Goal: Task Accomplishment & Management: Complete application form

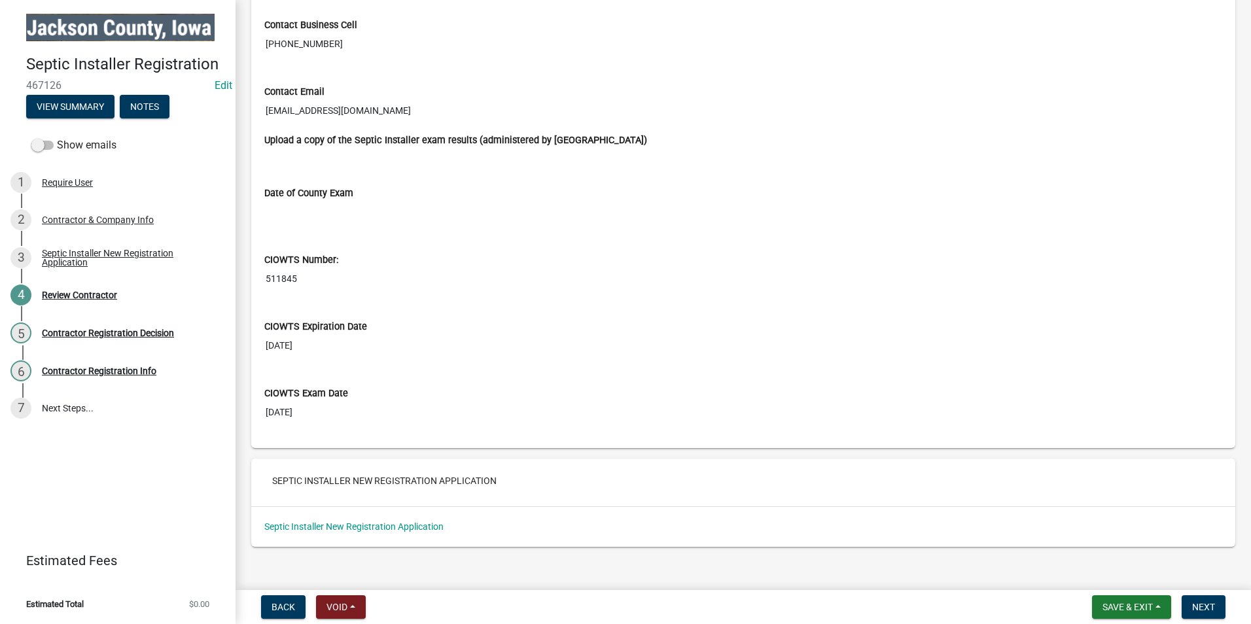
scroll to position [1416, 0]
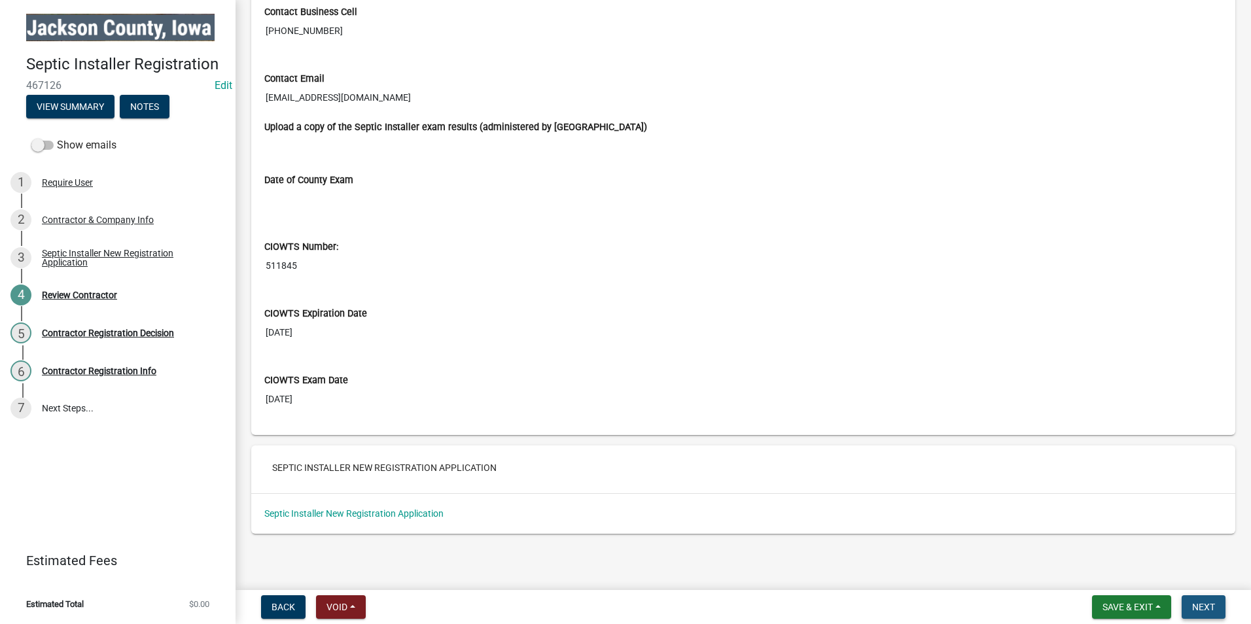
click at [1208, 608] on span "Next" at bounding box center [1203, 607] width 23 height 10
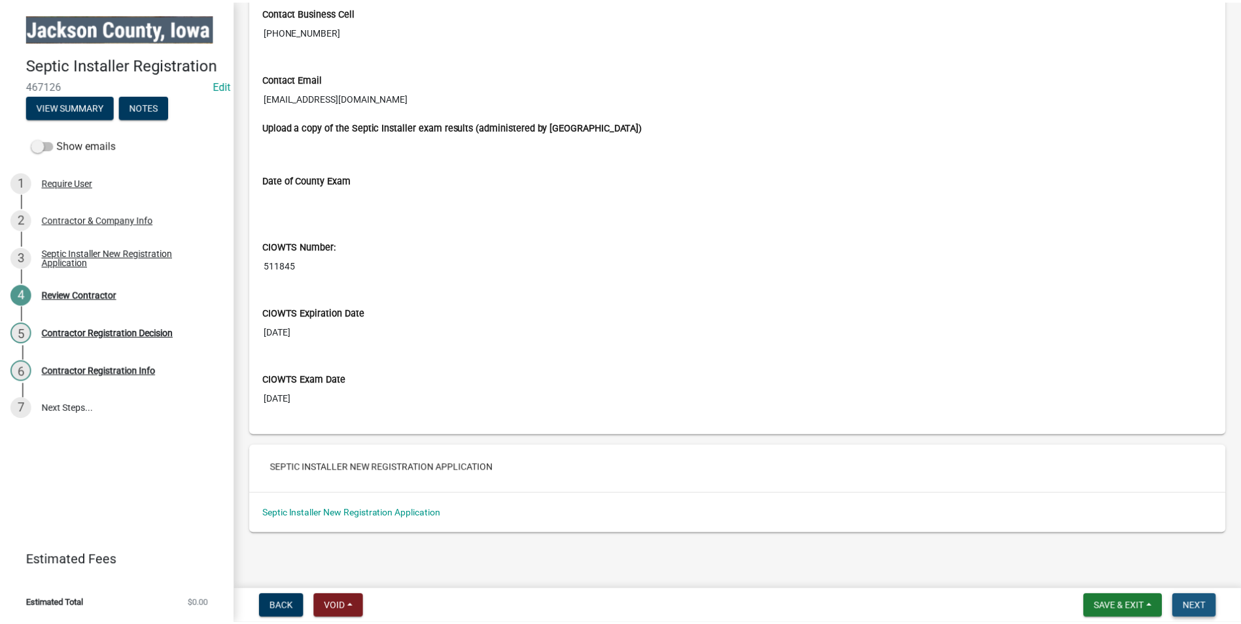
scroll to position [0, 0]
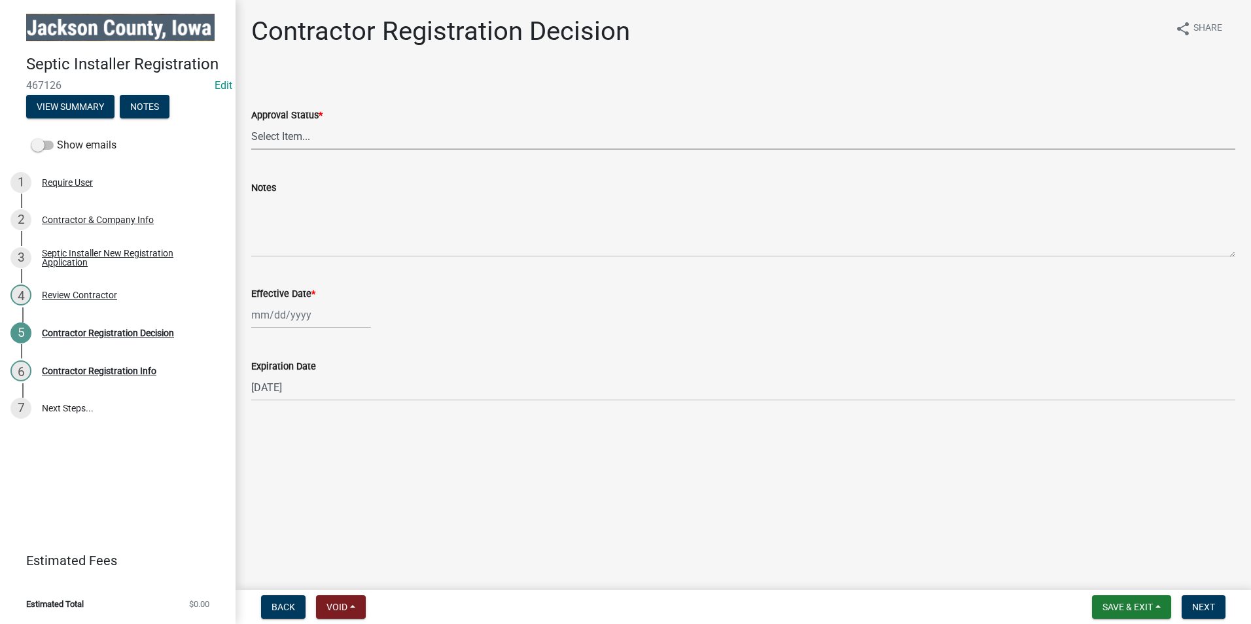
click at [321, 135] on select "Select Item... Approved Denied" at bounding box center [743, 136] width 984 height 27
click at [251, 123] on select "Select Item... Approved Denied" at bounding box center [743, 136] width 984 height 27
select select "4b86b809-39dd-4c68-9f3d-fdb3e7050482"
click at [302, 321] on div at bounding box center [311, 315] width 120 height 27
select select "8"
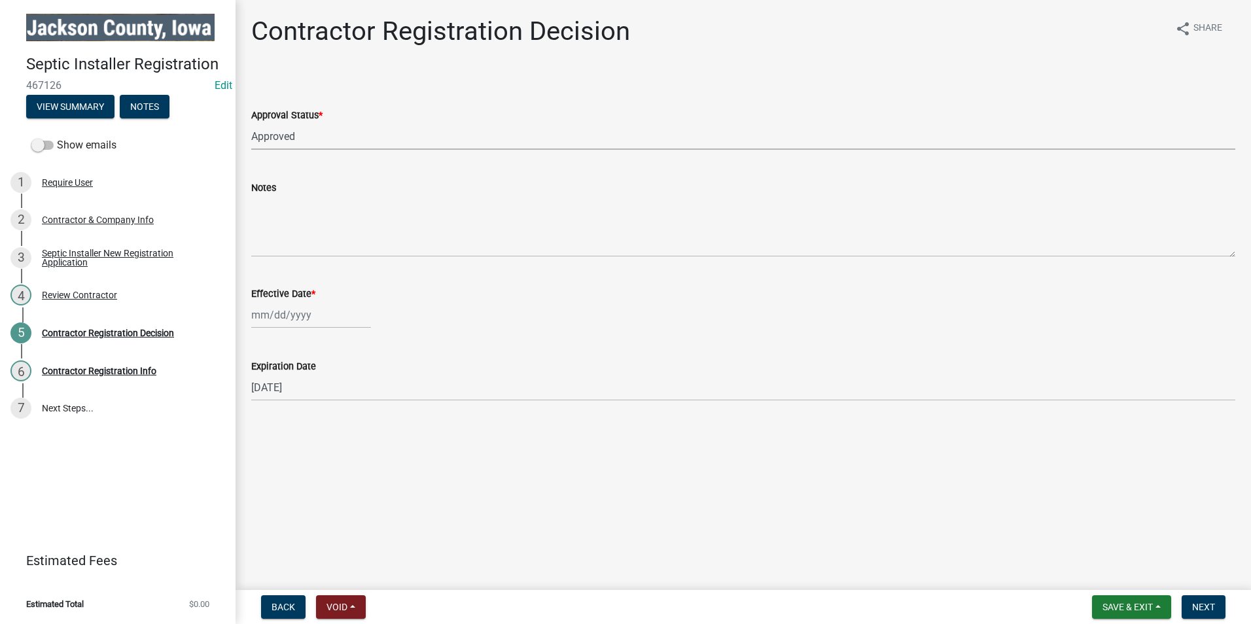
select select "2025"
click at [351, 451] on div "22" at bounding box center [348, 447] width 21 height 21
type input "08/22/2025"
click at [767, 457] on main "Contractor Registration Decision share Share Approval Status * Select Item... A…" at bounding box center [742, 292] width 1015 height 585
click at [1206, 612] on span "Next" at bounding box center [1203, 607] width 23 height 10
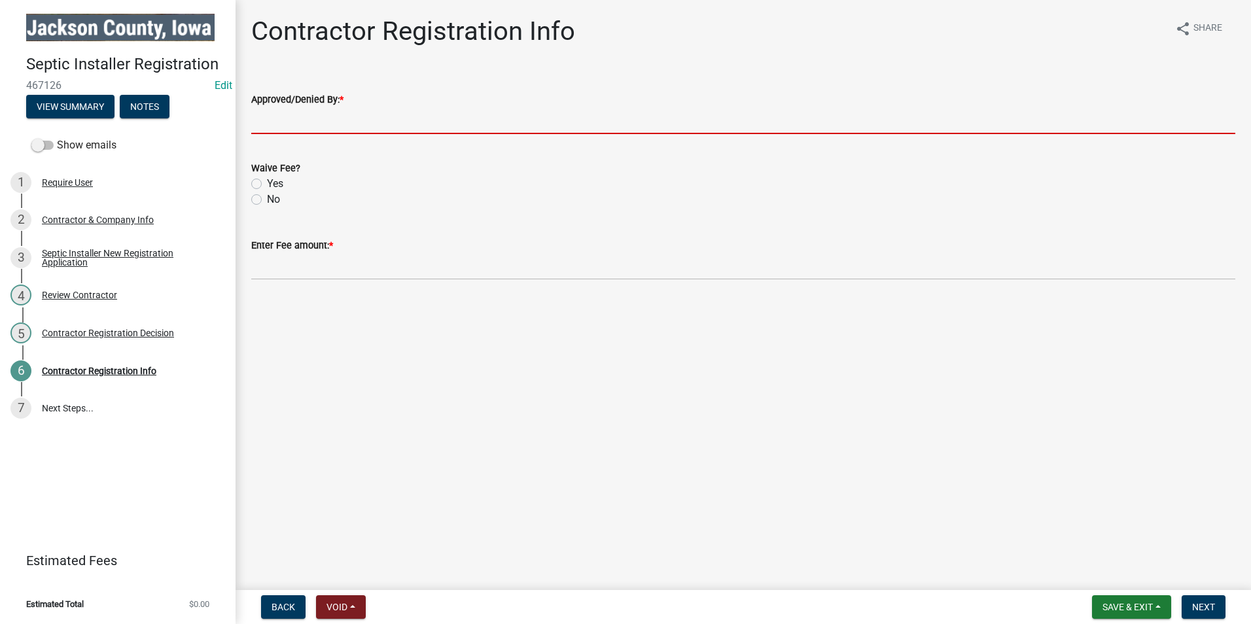
click at [296, 124] on input "Approved/Denied By: *" at bounding box center [743, 120] width 984 height 27
type input "Elizabeth Townend, Director of Environmental Health"
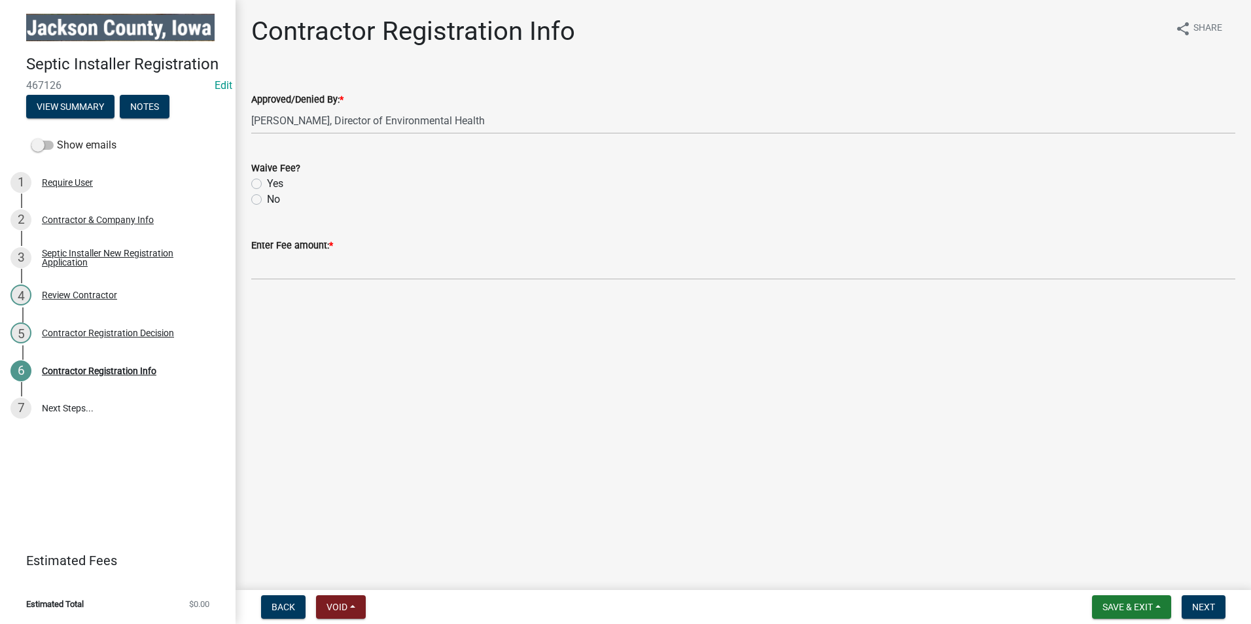
click at [267, 199] on label "No" at bounding box center [273, 200] width 13 height 16
click at [267, 199] on input "No" at bounding box center [271, 196] width 9 height 9
radio input "true"
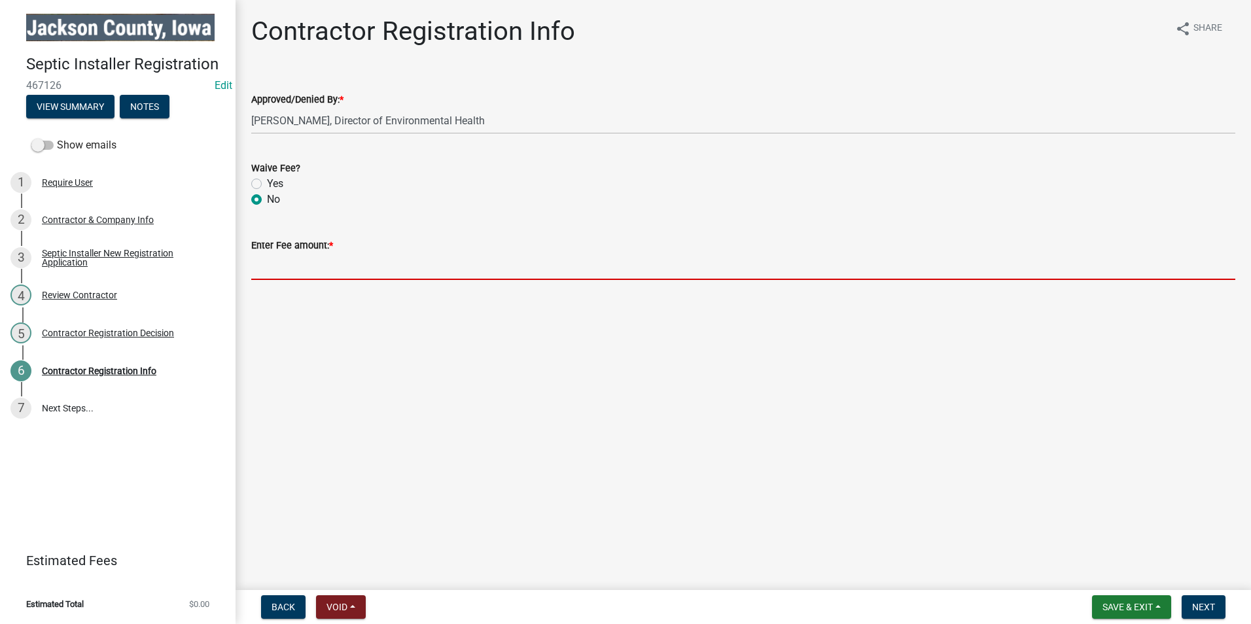
click at [279, 270] on input "Enter Fee amount: *" at bounding box center [743, 266] width 984 height 27
type input "150.00"
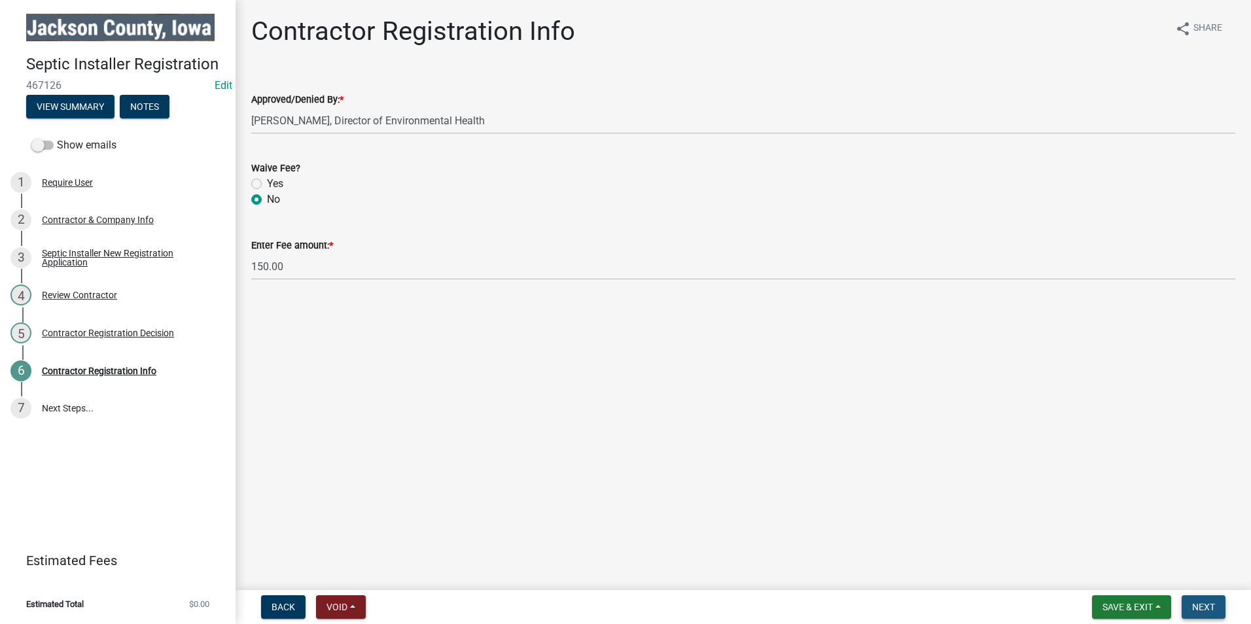
click at [1208, 606] on span "Next" at bounding box center [1203, 607] width 23 height 10
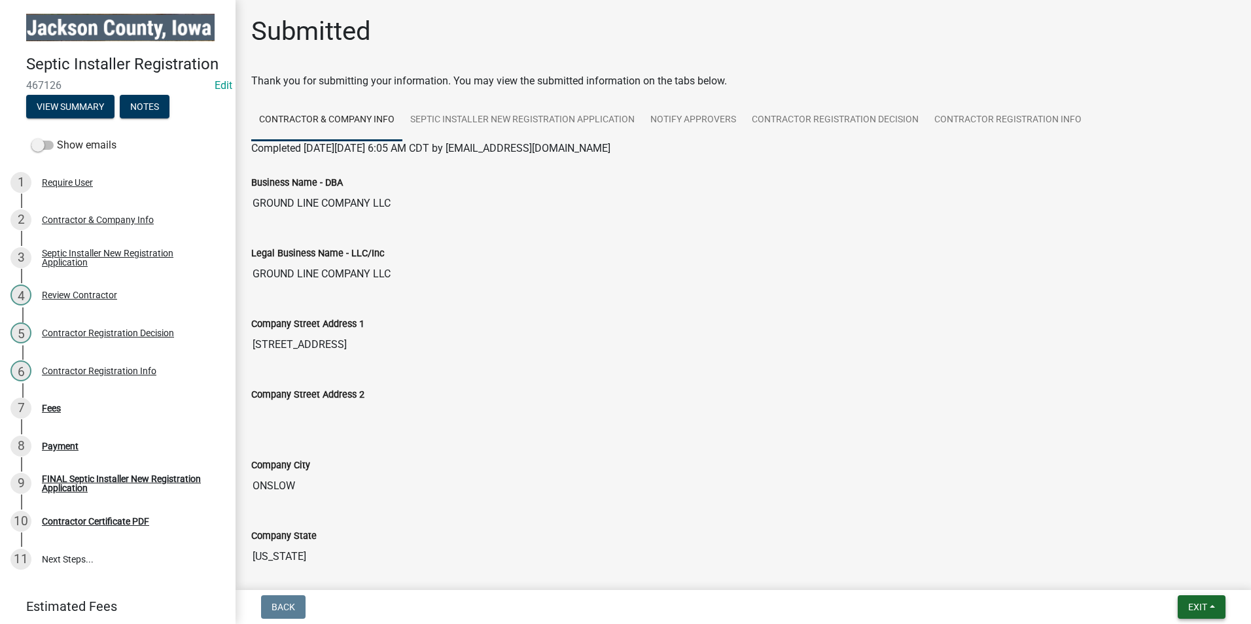
click at [1196, 606] on span "Exit" at bounding box center [1197, 607] width 19 height 10
click at [1182, 580] on button "Save & Exit" at bounding box center [1173, 572] width 105 height 31
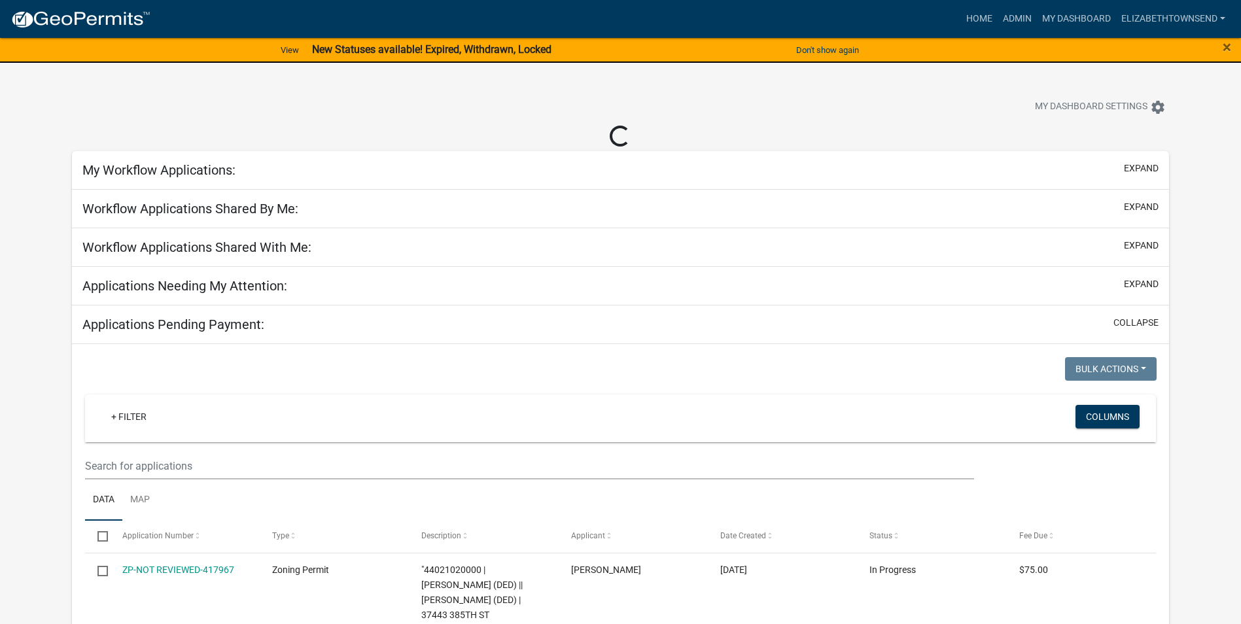
select select "3: 100"
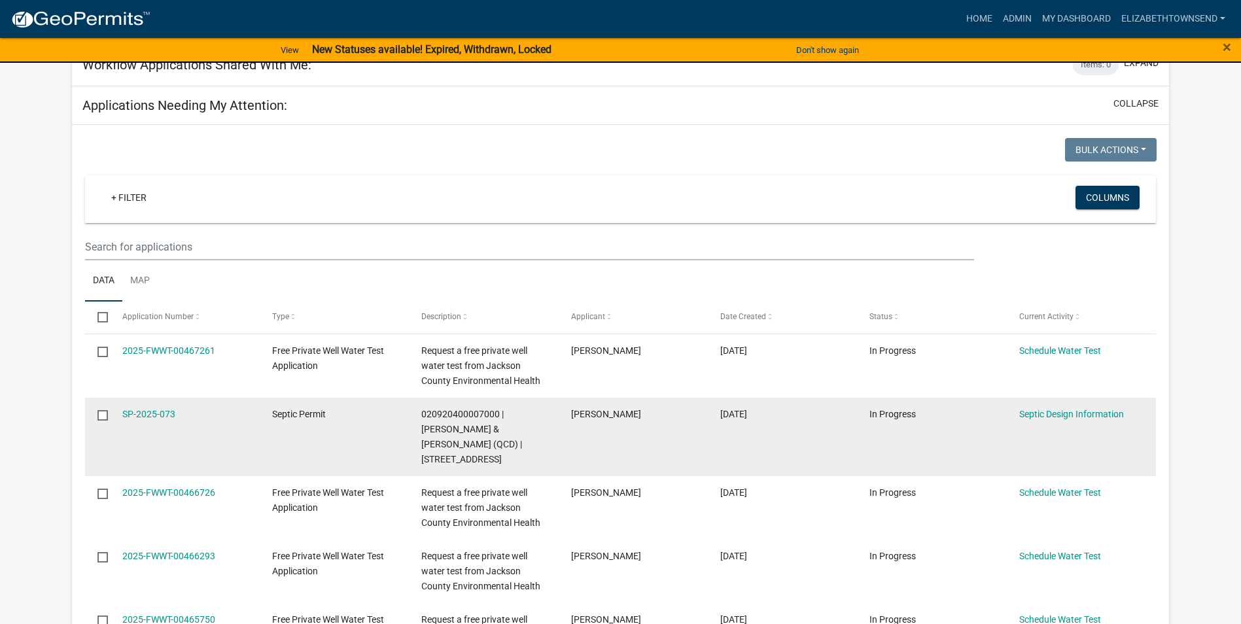
scroll to position [196, 0]
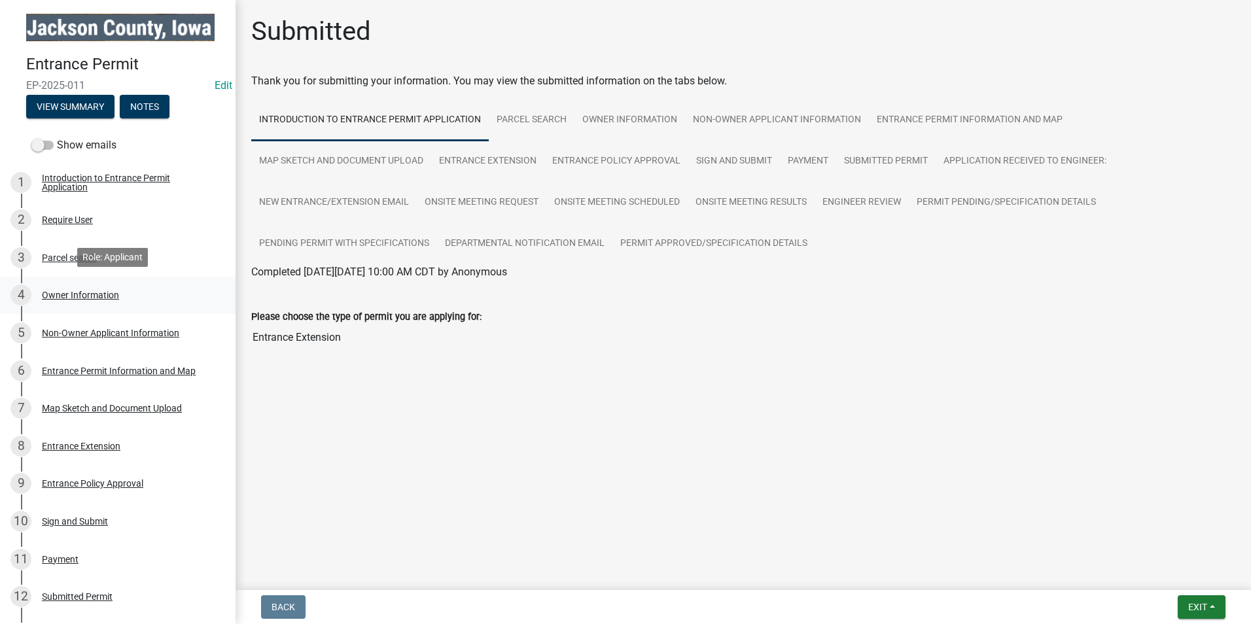
click at [97, 294] on div "Owner Information" at bounding box center [80, 294] width 77 height 9
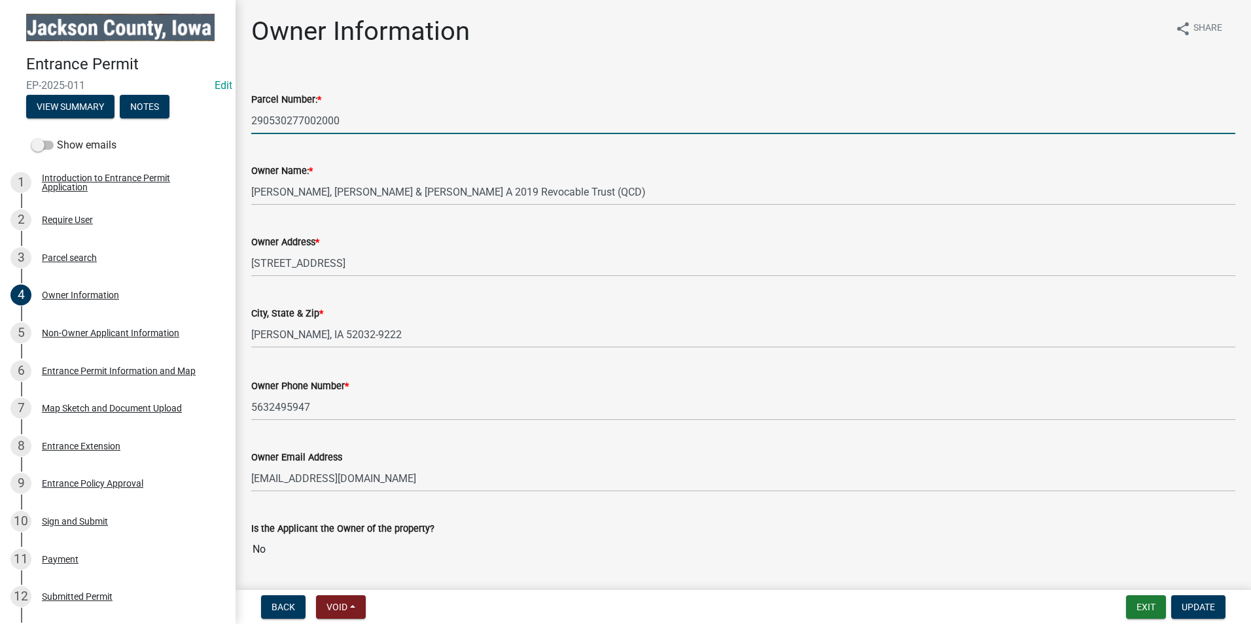
drag, startPoint x: 328, startPoint y: 120, endPoint x: 232, endPoint y: 114, distance: 96.3
click at [232, 114] on div "Entrance Permit EP-2025-011 Edit View Summary Notes Show emails 1 Introduction …" at bounding box center [625, 312] width 1251 height 624
click at [1135, 612] on button "Exit" at bounding box center [1146, 607] width 40 height 24
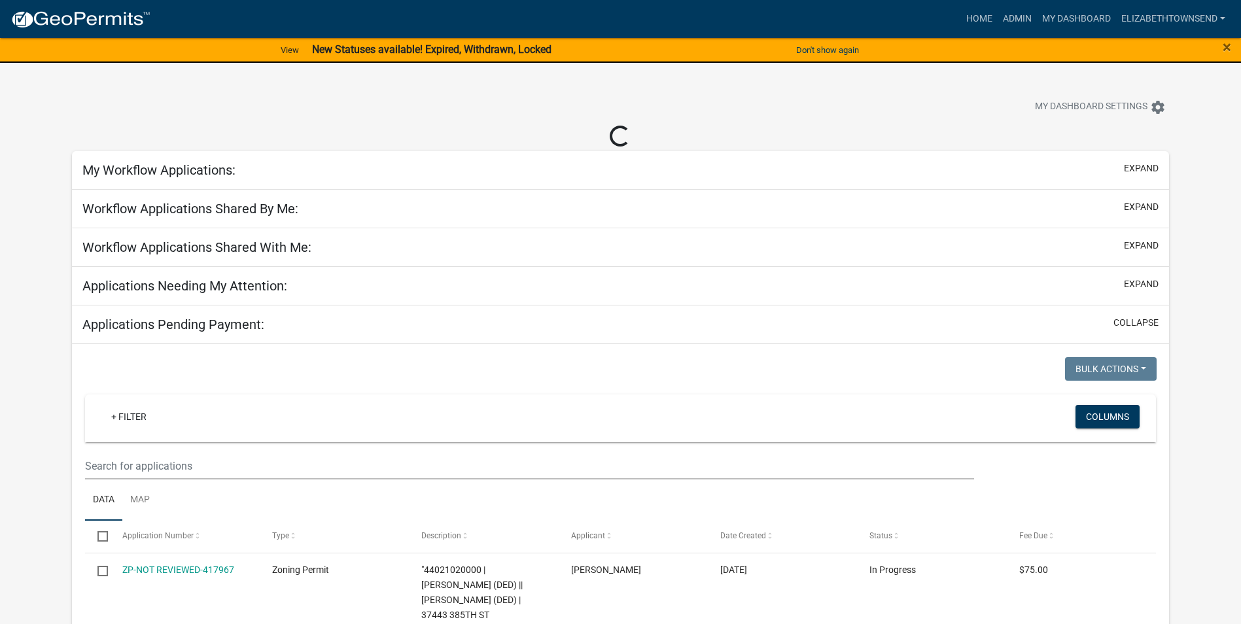
select select "3: 100"
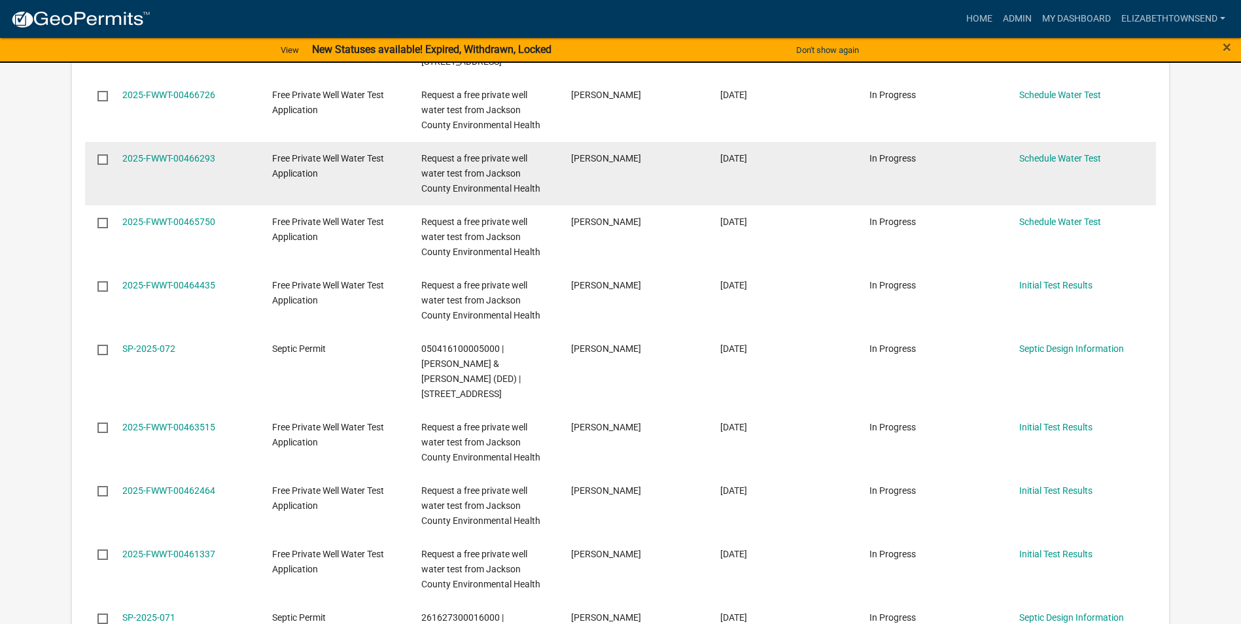
scroll to position [654, 0]
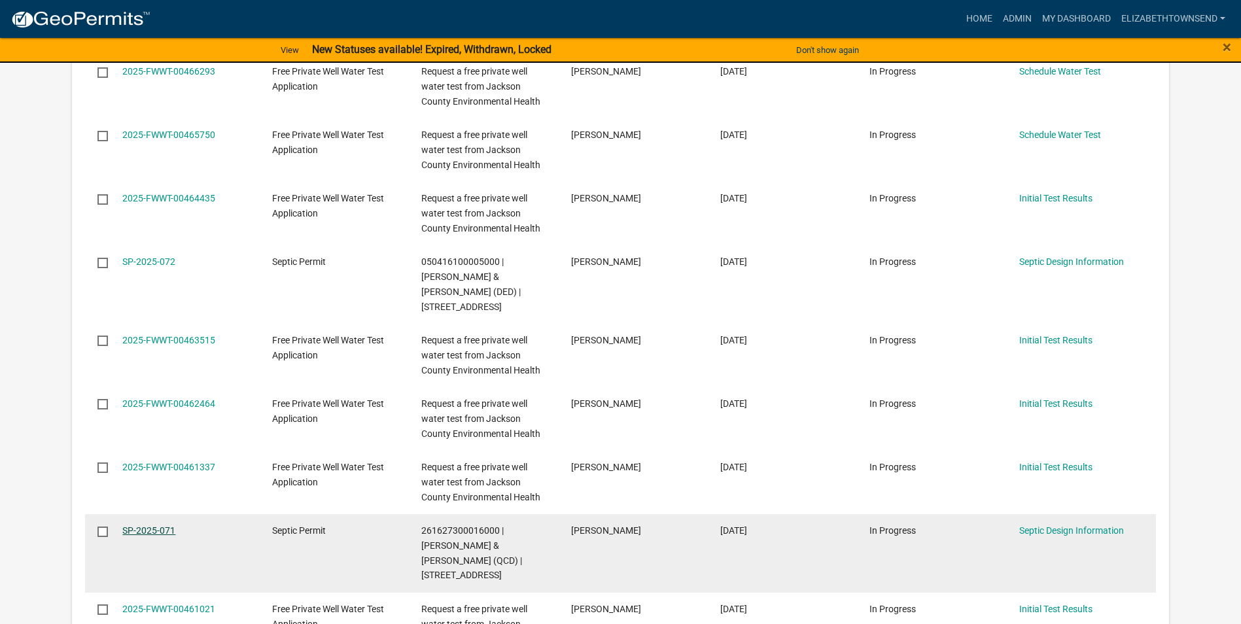
click at [167, 525] on link "SP-2025-071" at bounding box center [148, 530] width 53 height 10
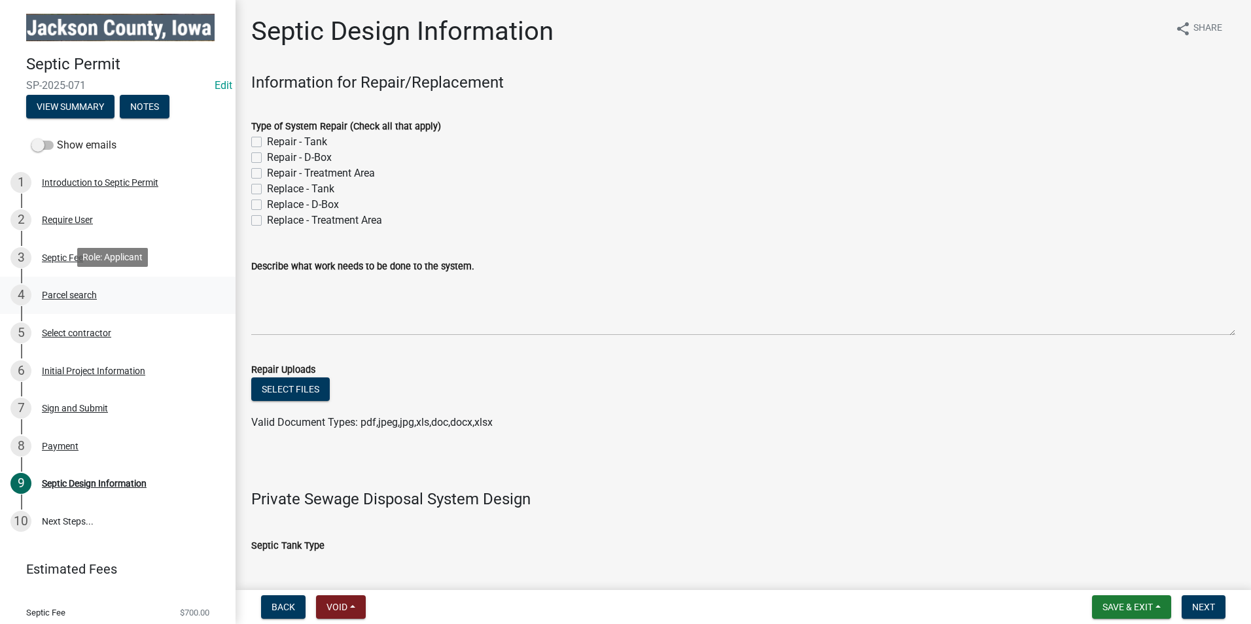
click at [78, 286] on div "4 Parcel search" at bounding box center [112, 295] width 204 height 21
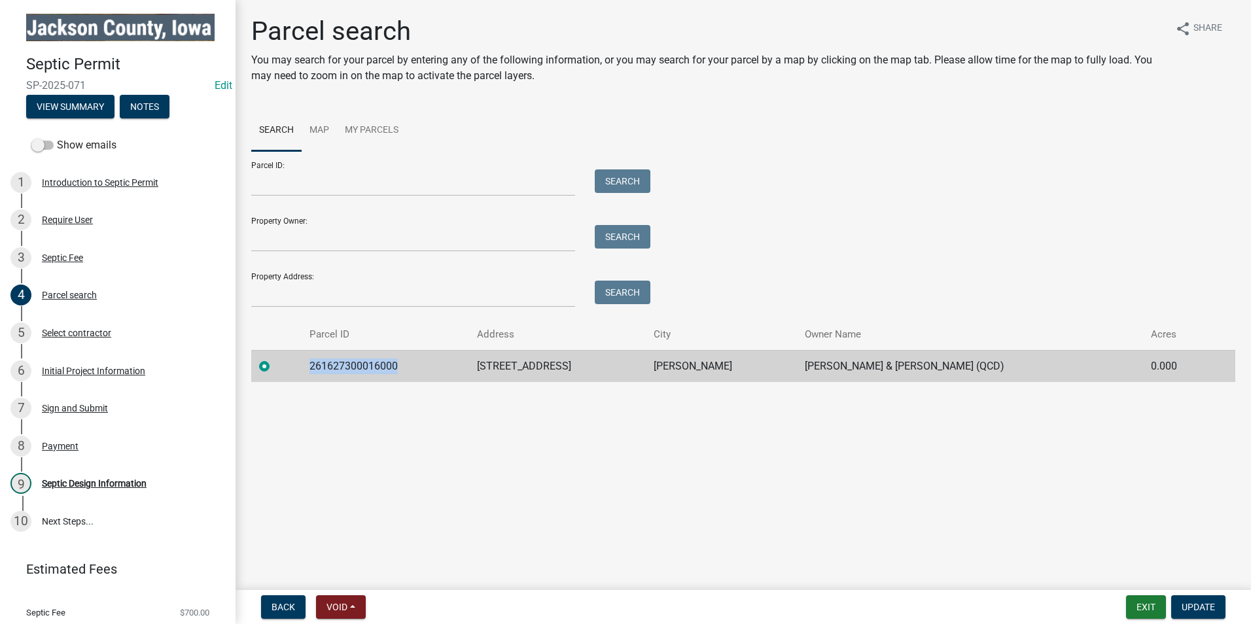
drag, startPoint x: 410, startPoint y: 366, endPoint x: 315, endPoint y: 361, distance: 94.3
click at [315, 361] on td "261627300016000" at bounding box center [385, 366] width 167 height 32
drag, startPoint x: 315, startPoint y: 361, endPoint x: 328, endPoint y: 362, distance: 12.4
copy td "261627300016000"
click at [89, 332] on div "Select contractor" at bounding box center [76, 332] width 69 height 9
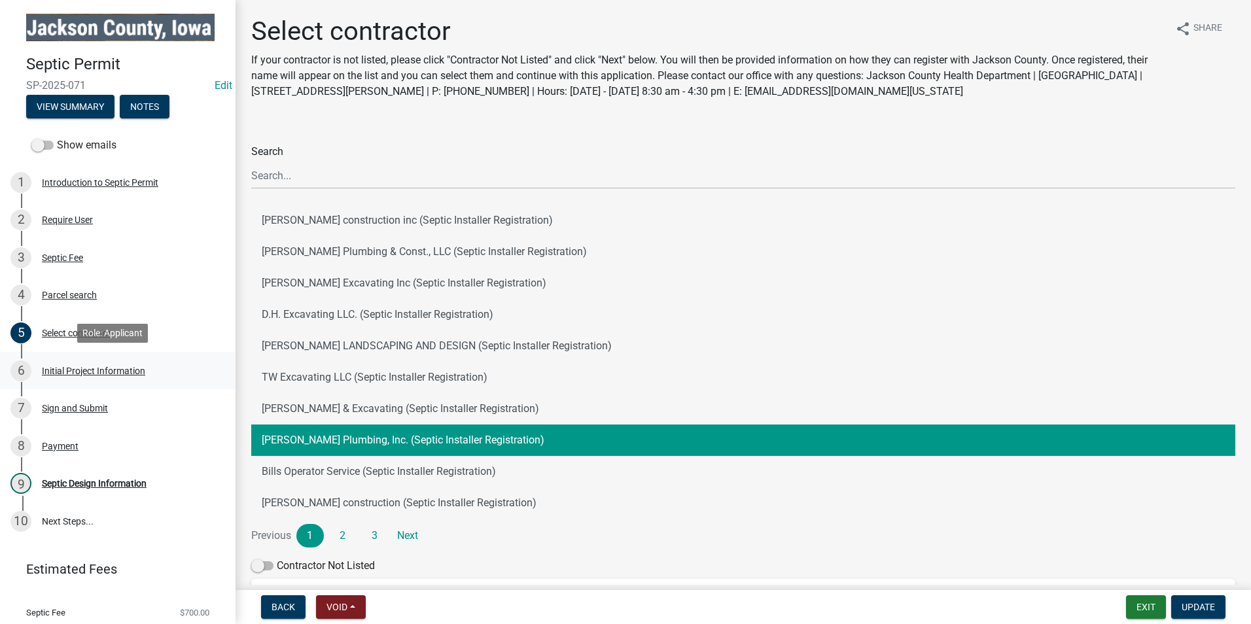
click at [103, 367] on div "Initial Project Information" at bounding box center [93, 370] width 103 height 9
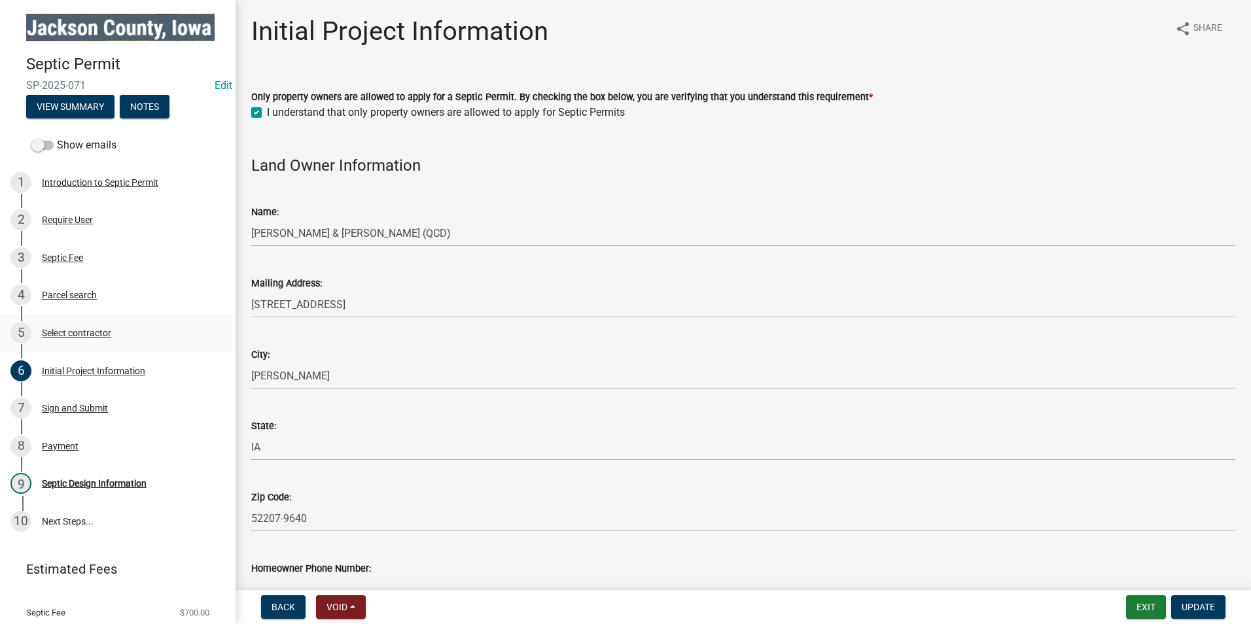
click at [84, 324] on div "5 Select contractor" at bounding box center [112, 333] width 204 height 21
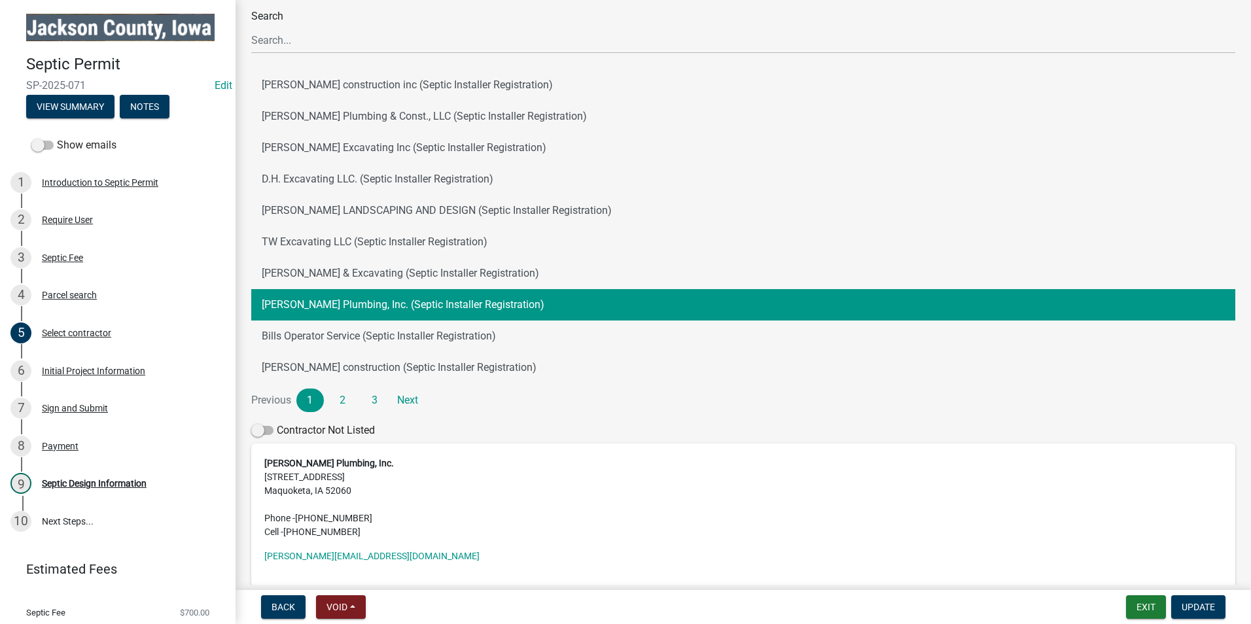
scroll to position [65, 0]
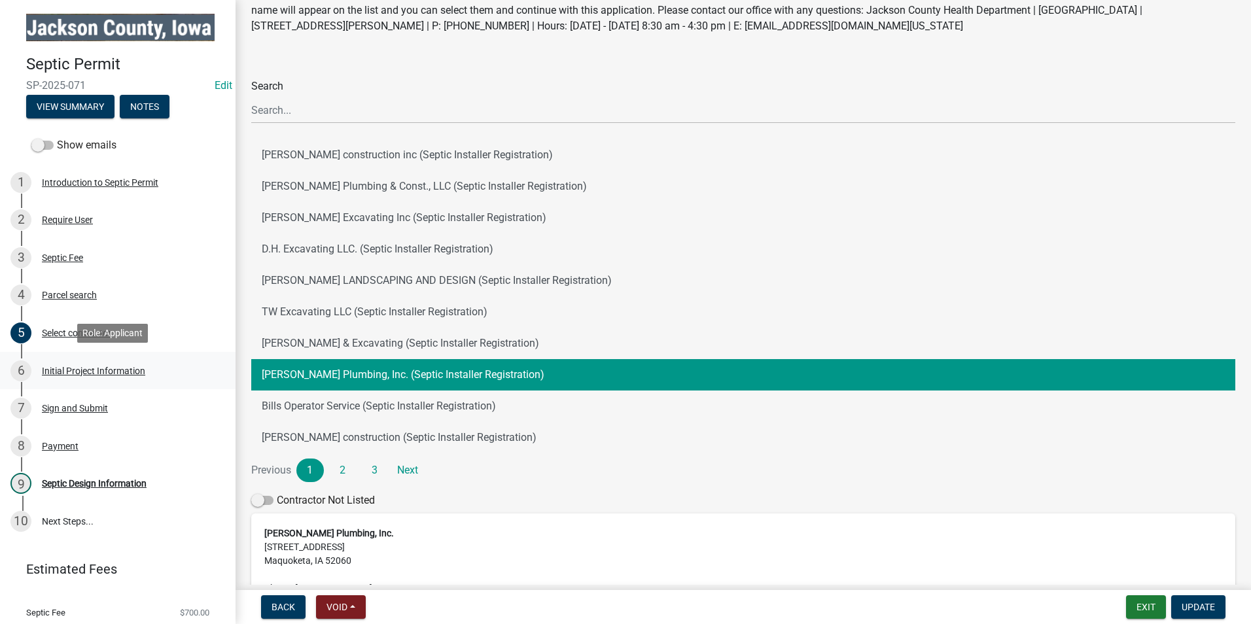
click at [86, 369] on div "Initial Project Information" at bounding box center [93, 370] width 103 height 9
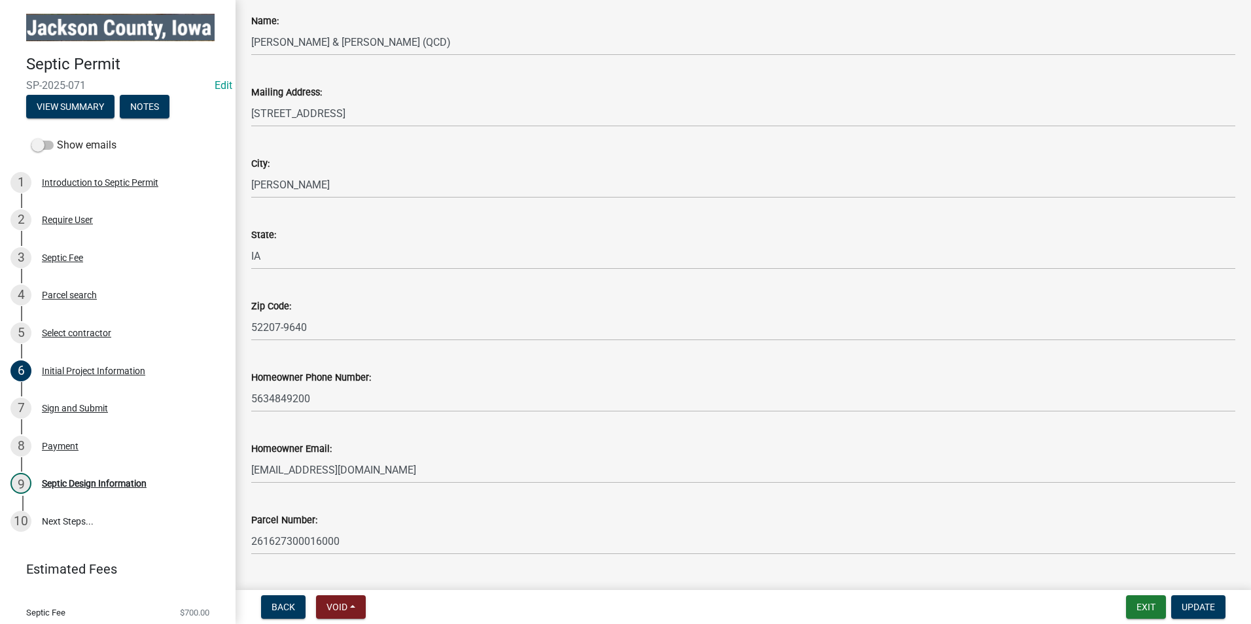
scroll to position [196, 0]
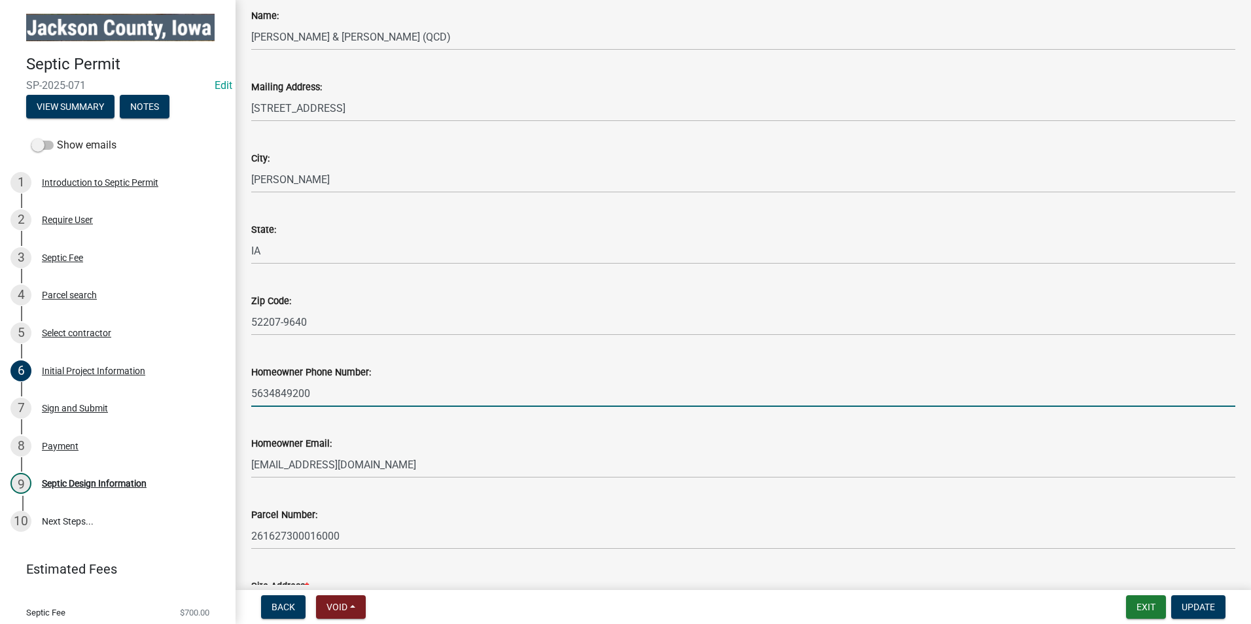
drag, startPoint x: 319, startPoint y: 396, endPoint x: 242, endPoint y: 393, distance: 77.2
click at [242, 393] on div "Homeowner Phone Number: [PHONE_NUMBER]" at bounding box center [742, 376] width 1003 height 61
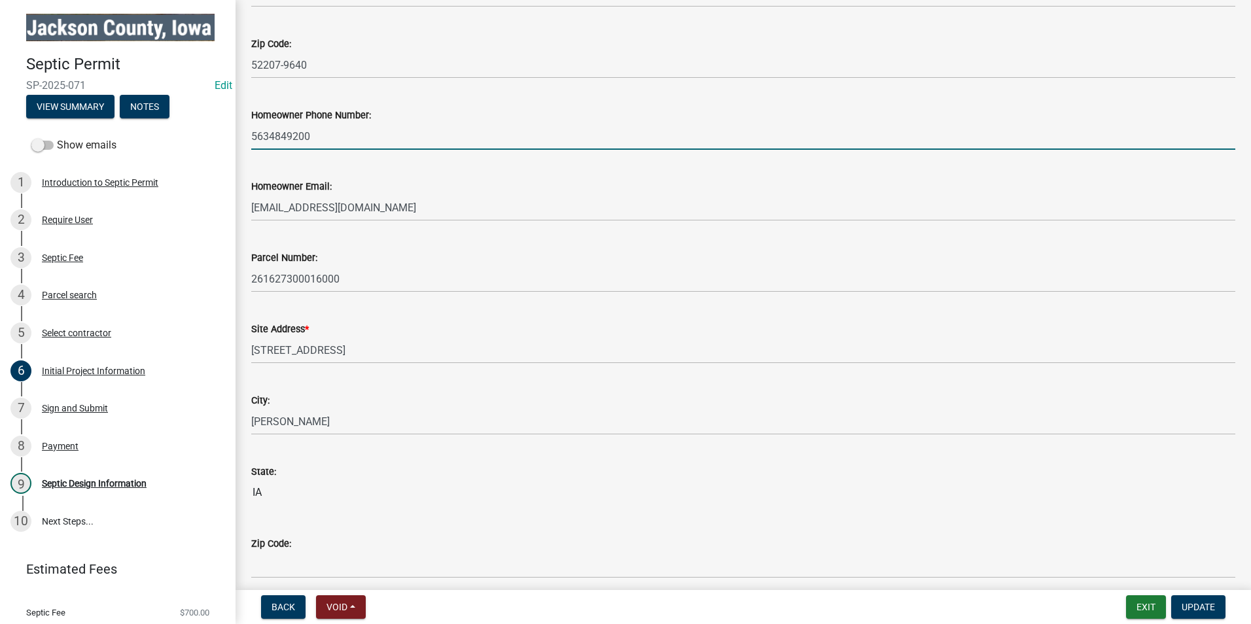
scroll to position [458, 0]
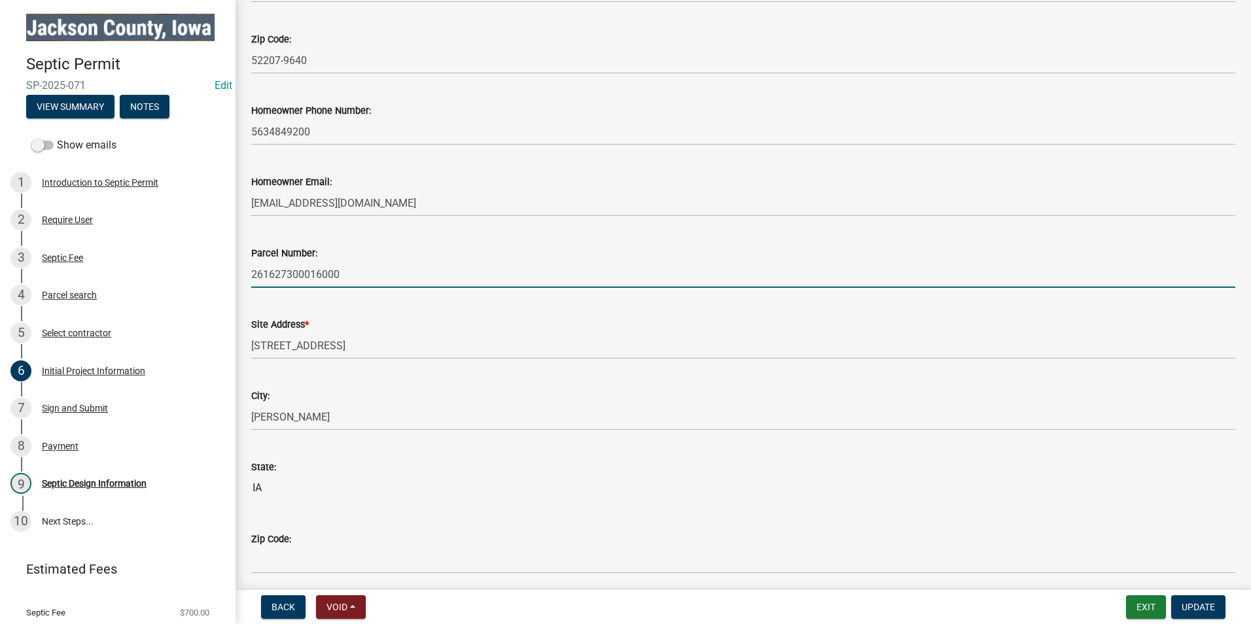
drag, startPoint x: 347, startPoint y: 274, endPoint x: 232, endPoint y: 275, distance: 115.8
click at [231, 275] on div "Septic Permit SP-2025-071 Edit View Summary Notes Show emails 1 Introduction to…" at bounding box center [625, 312] width 1251 height 624
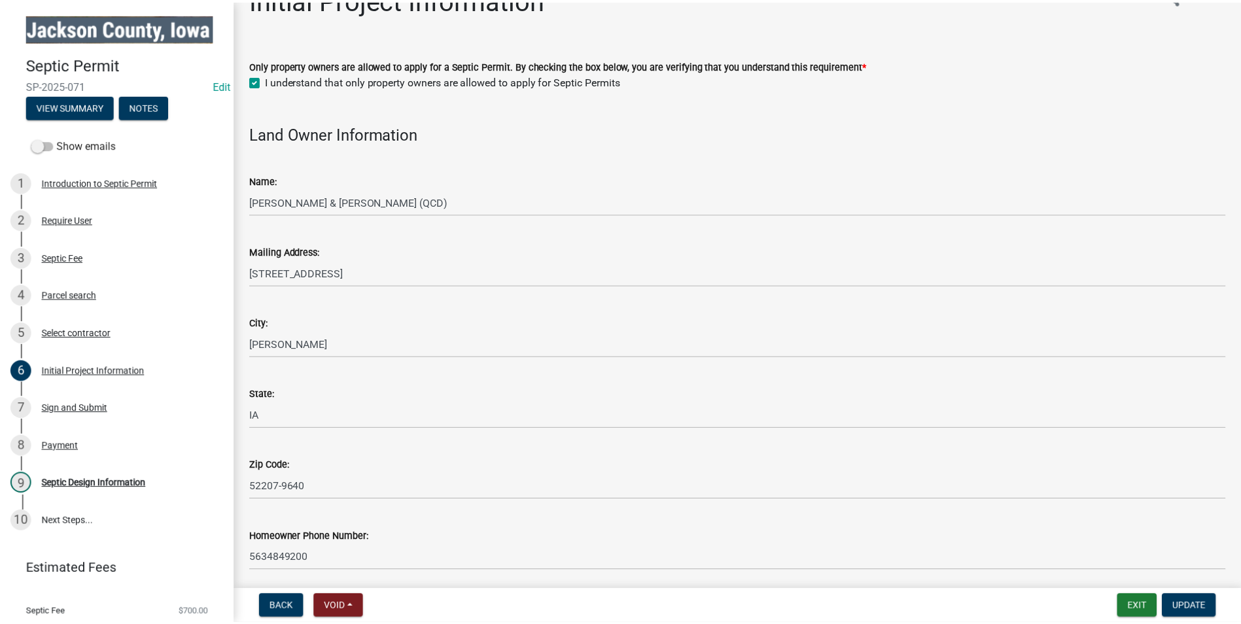
scroll to position [0, 0]
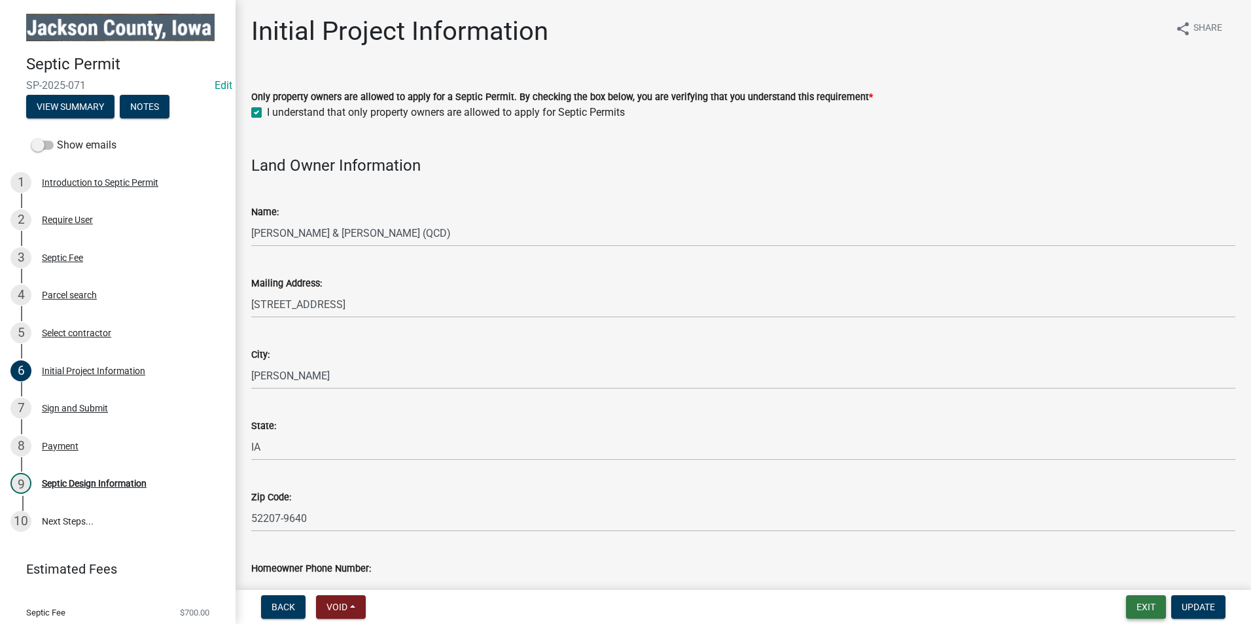
click at [1146, 608] on button "Exit" at bounding box center [1146, 607] width 40 height 24
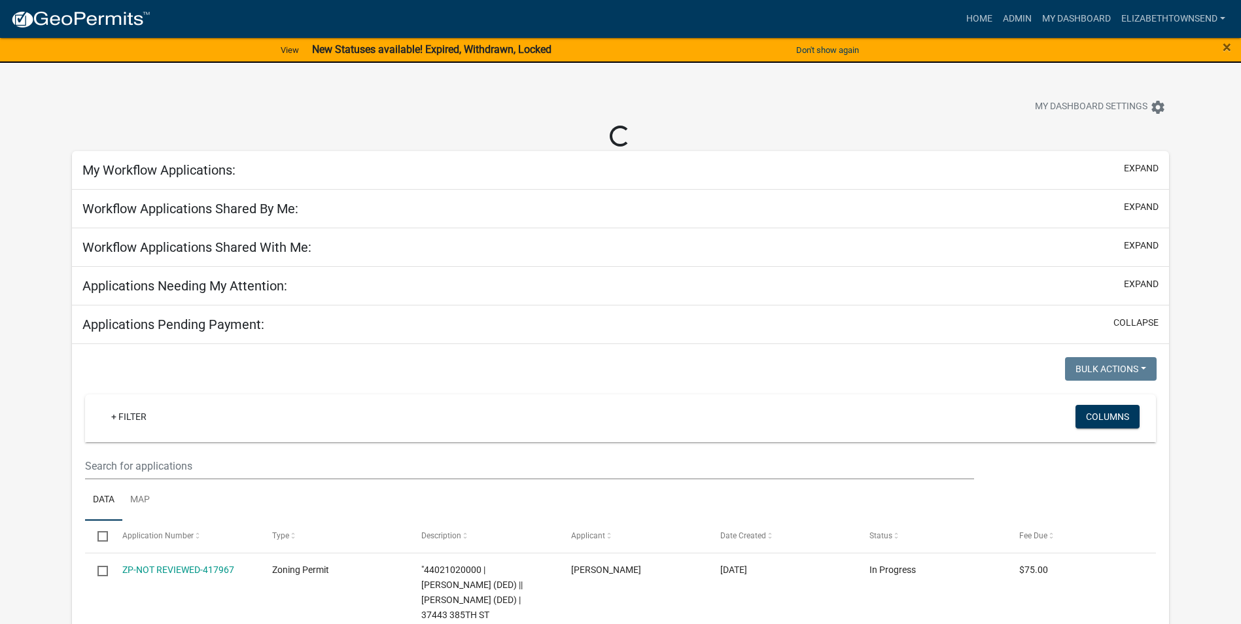
select select "3: 100"
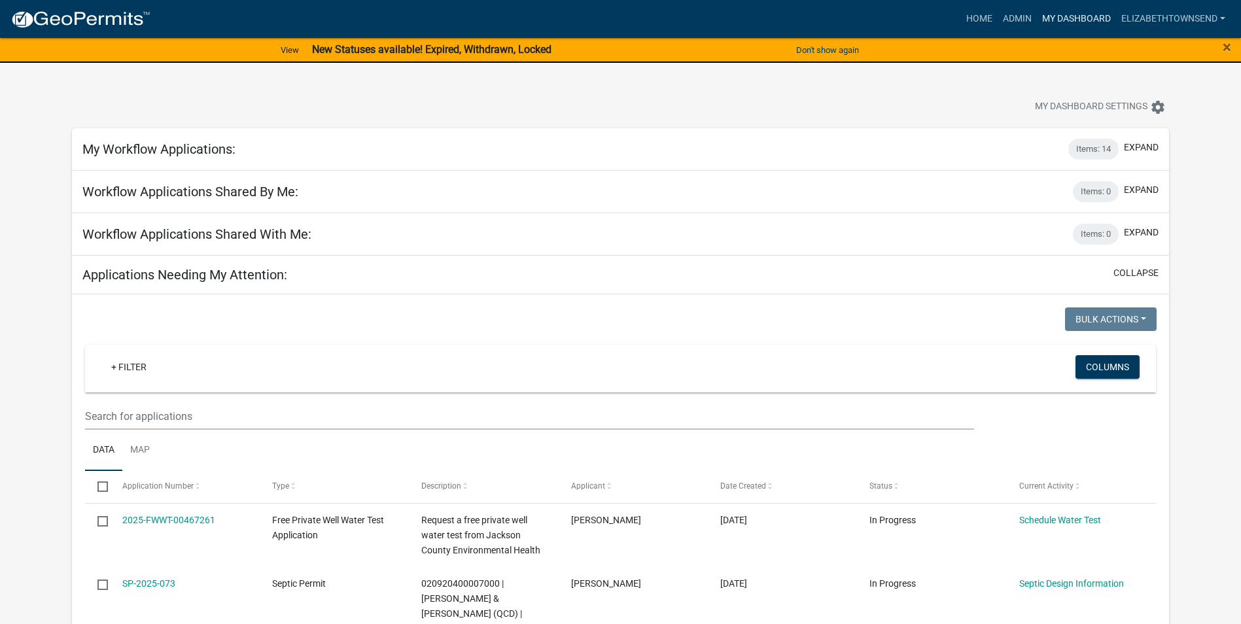
click at [1064, 21] on link "My Dashboard" at bounding box center [1076, 19] width 79 height 25
click at [1064, 16] on link "My Dashboard" at bounding box center [1076, 19] width 79 height 25
click at [1010, 17] on link "Admin" at bounding box center [1017, 19] width 39 height 25
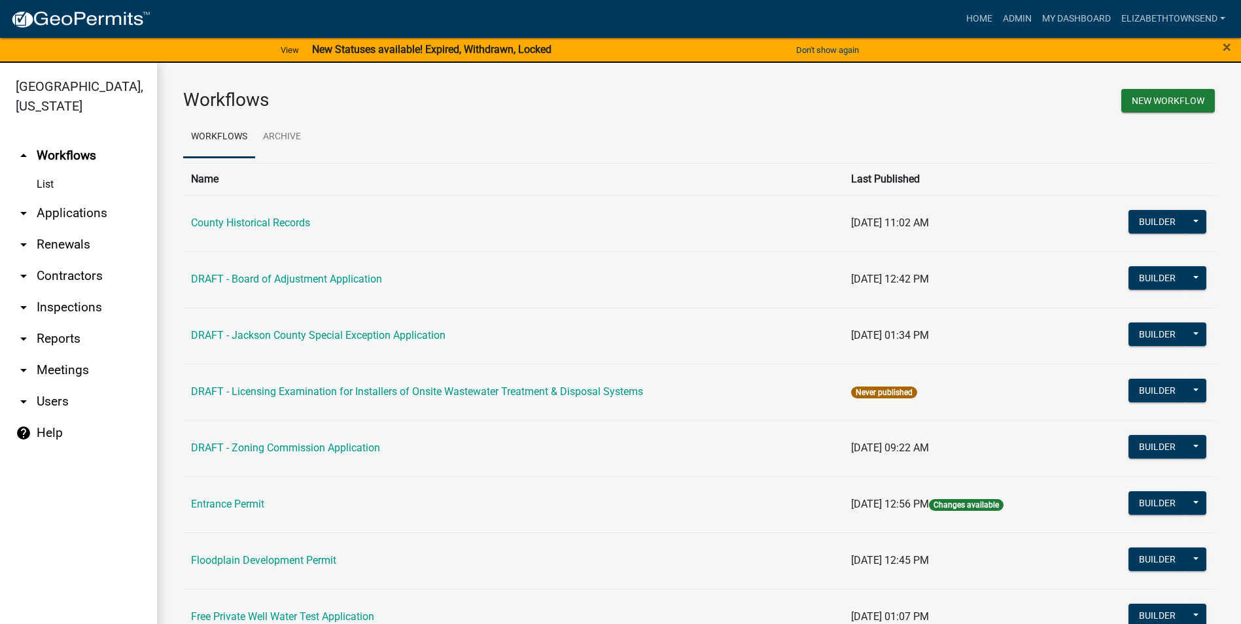
click at [55, 198] on link "arrow_drop_down Applications" at bounding box center [78, 213] width 157 height 31
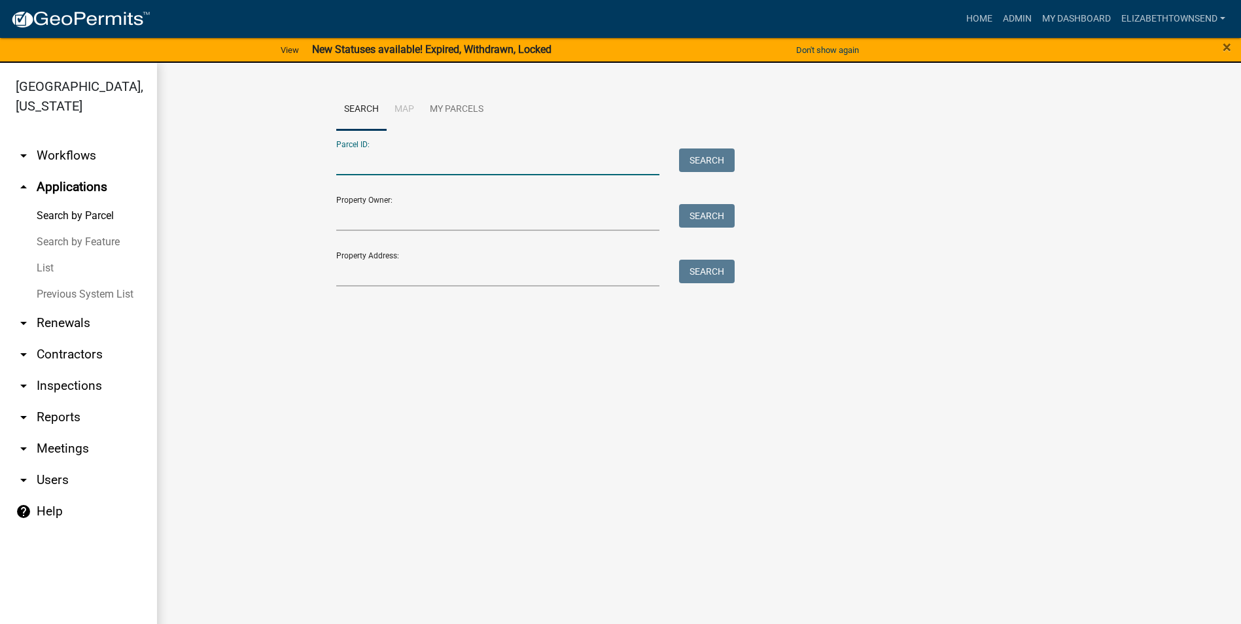
paste input "261627300016000"
type input "261627300016000"
click at [706, 162] on button "Search" at bounding box center [707, 160] width 56 height 24
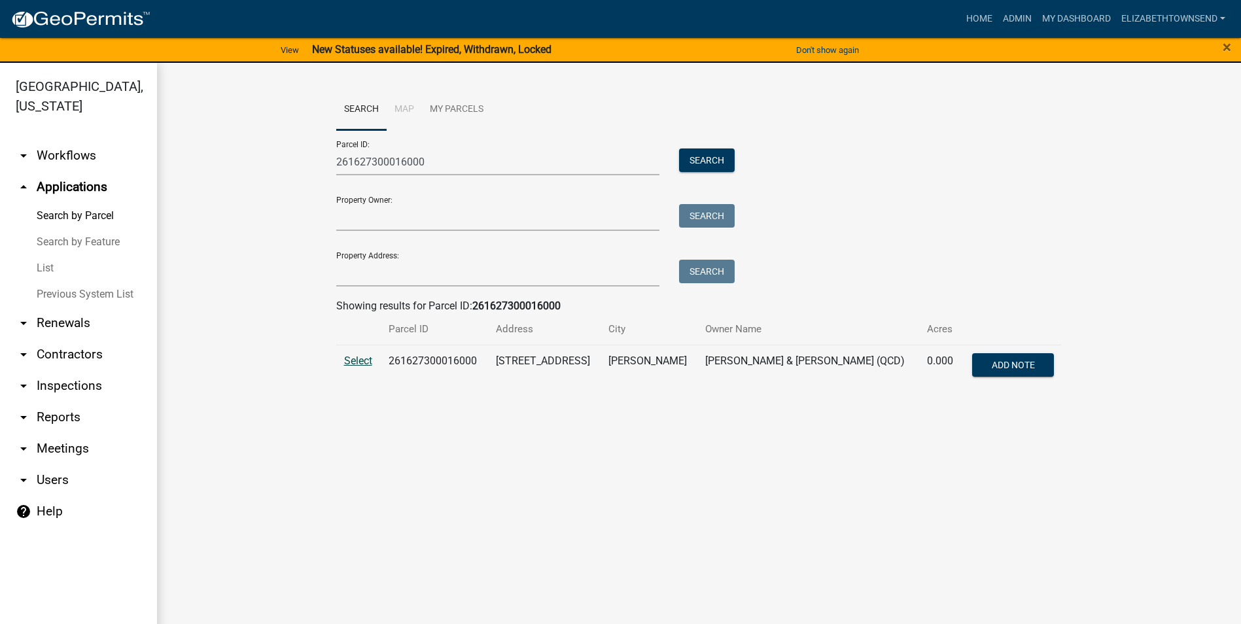
click at [353, 359] on span "Select" at bounding box center [358, 361] width 28 height 12
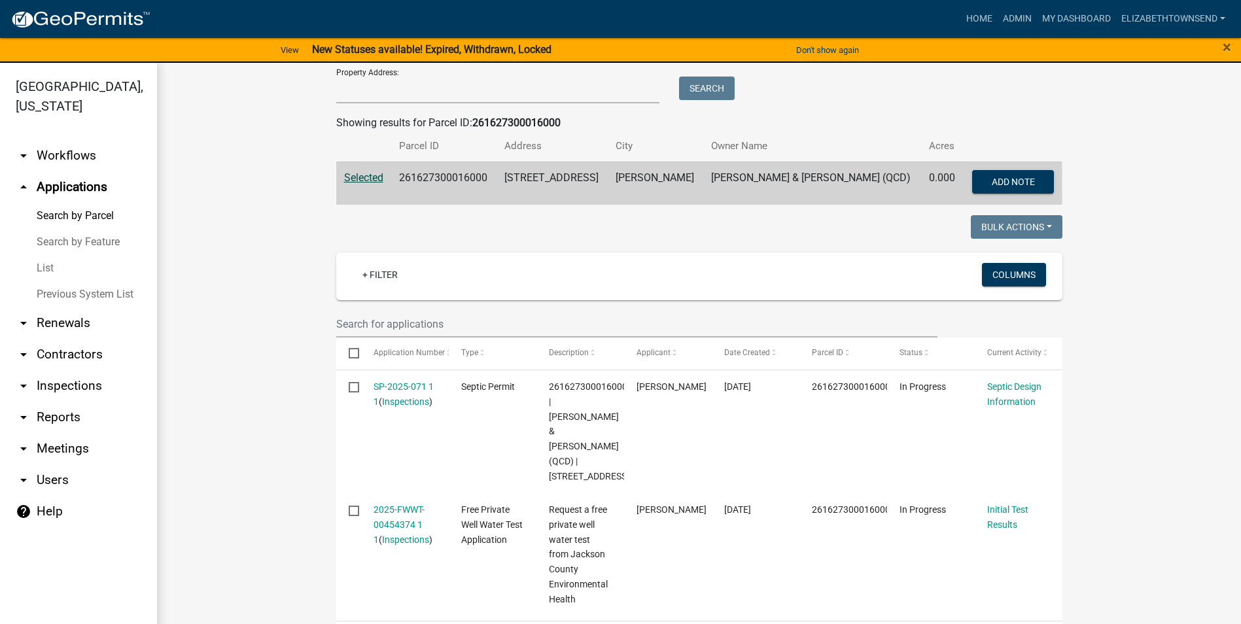
scroll to position [262, 0]
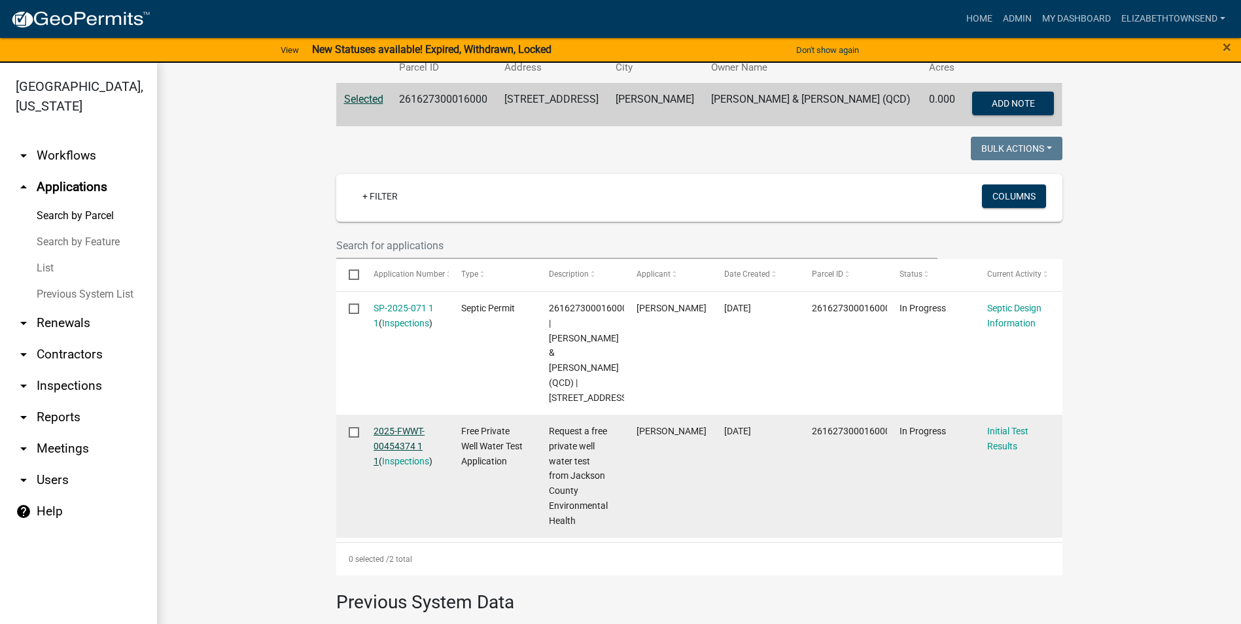
click at [404, 426] on link "2025-FWWT-00454374 1 1" at bounding box center [399, 446] width 51 height 41
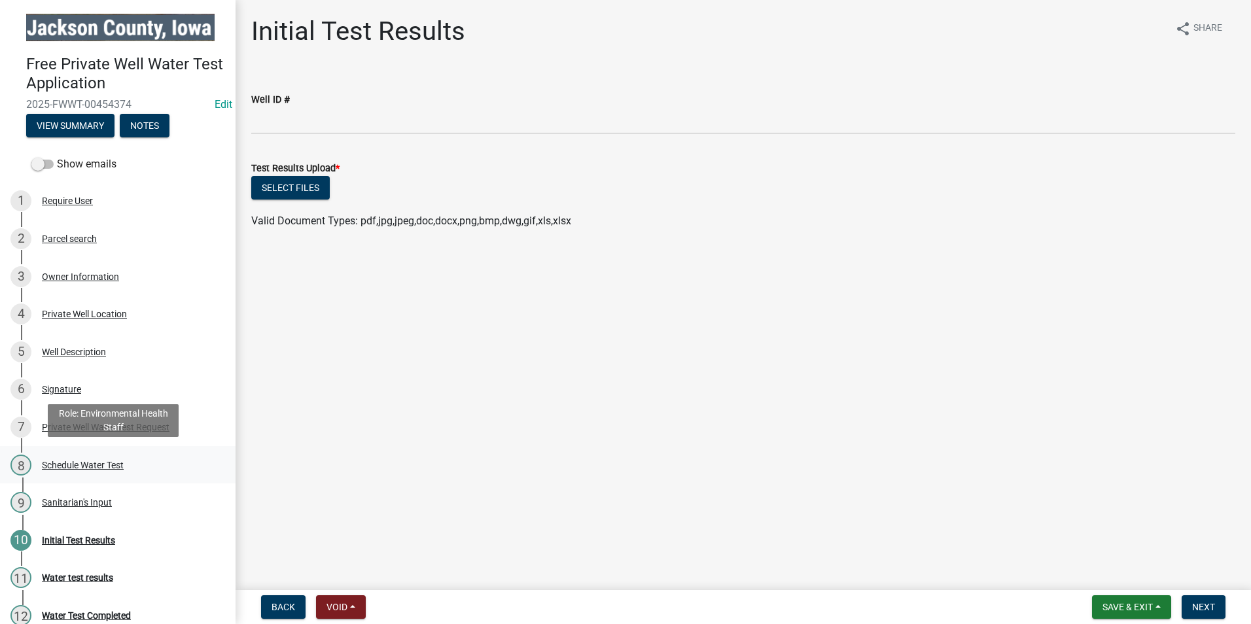
click at [99, 461] on div "Schedule Water Test" at bounding box center [83, 465] width 82 height 9
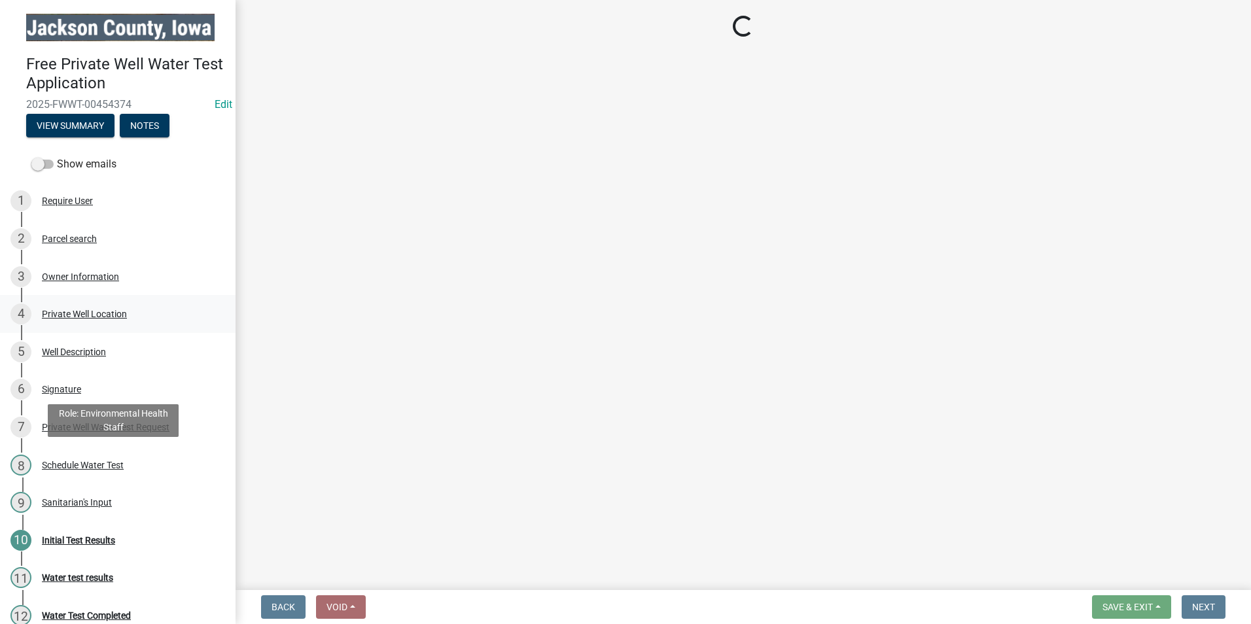
select select "a3873a1b-6e26-41c8-b1e9-189df5d0ae8c"
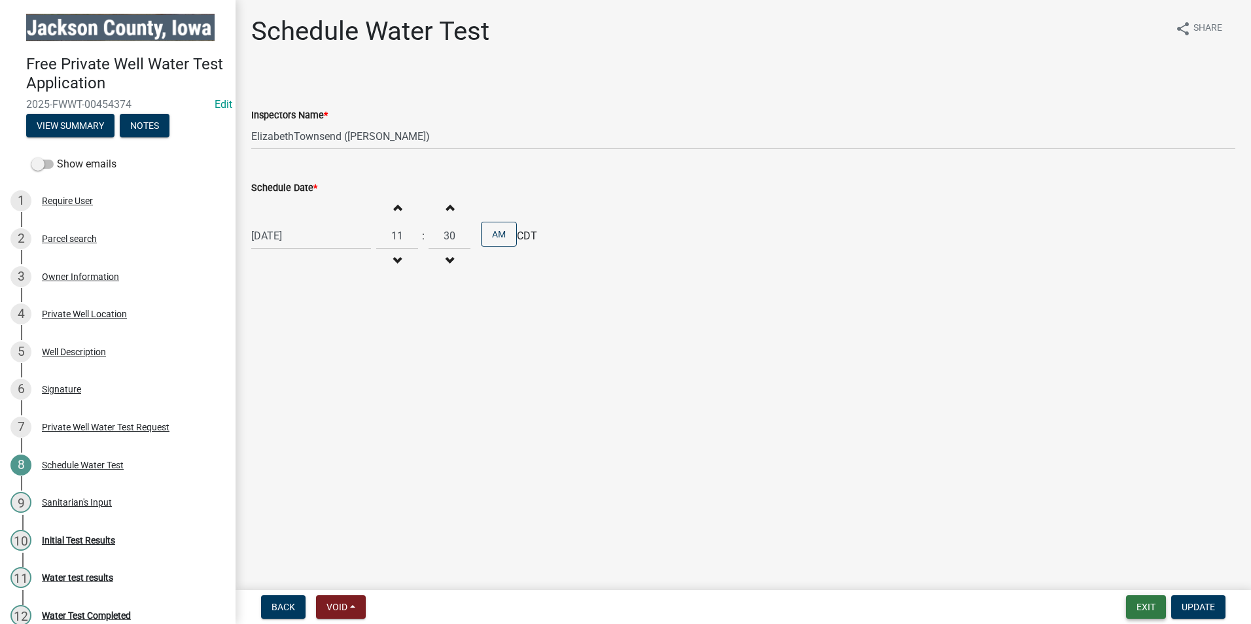
click at [1140, 607] on button "Exit" at bounding box center [1146, 607] width 40 height 24
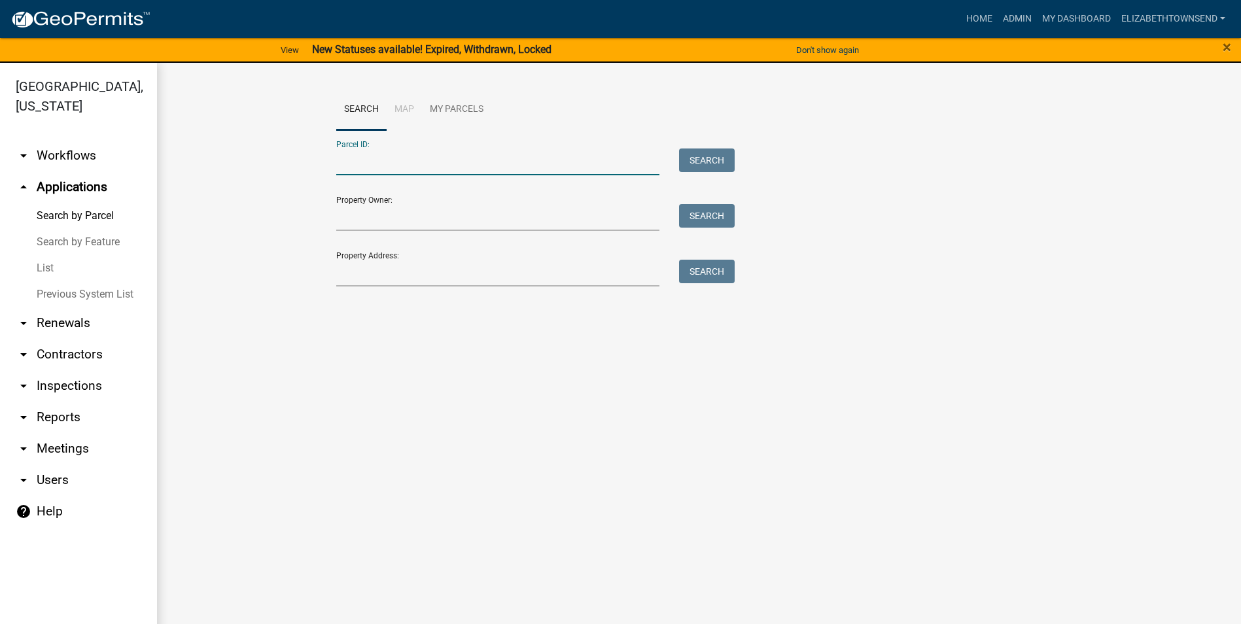
paste input "261627300016000"
type input "261627300016000"
click at [717, 150] on button "Search" at bounding box center [707, 160] width 56 height 24
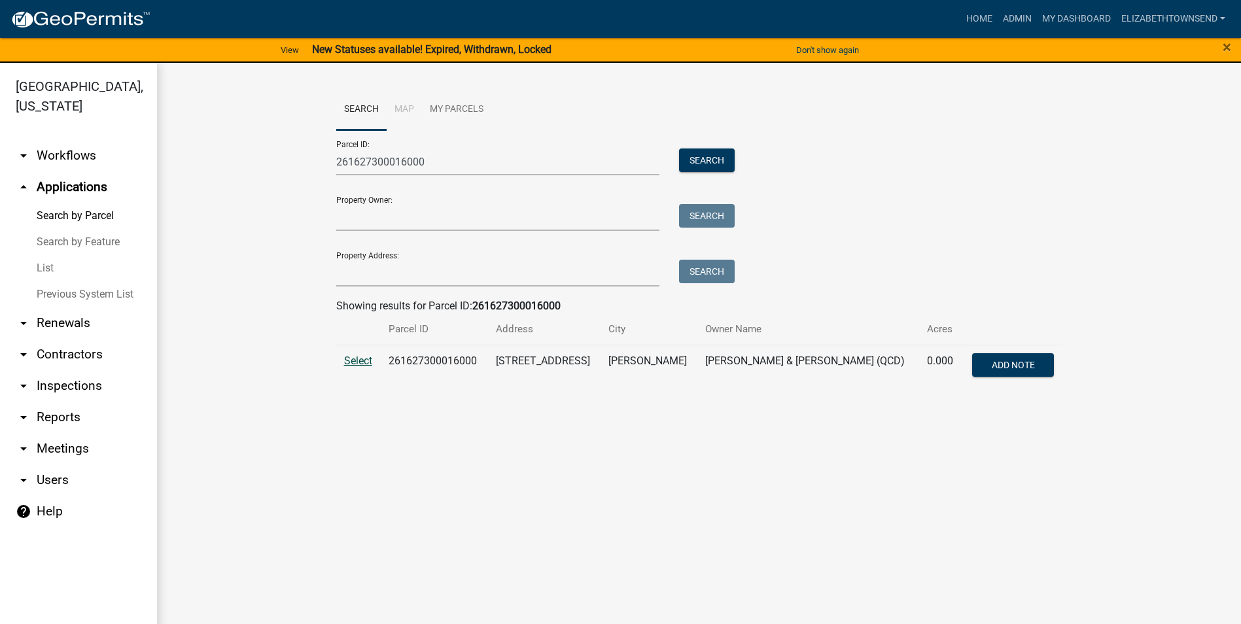
click at [360, 357] on span "Select" at bounding box center [358, 361] width 28 height 12
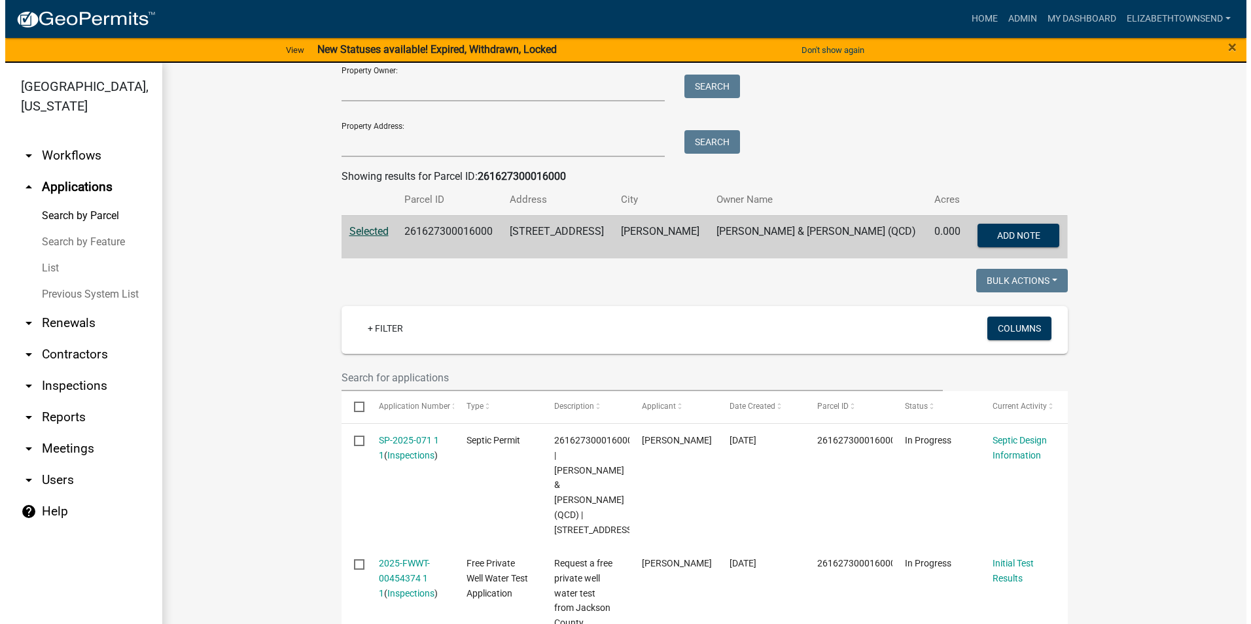
scroll to position [131, 0]
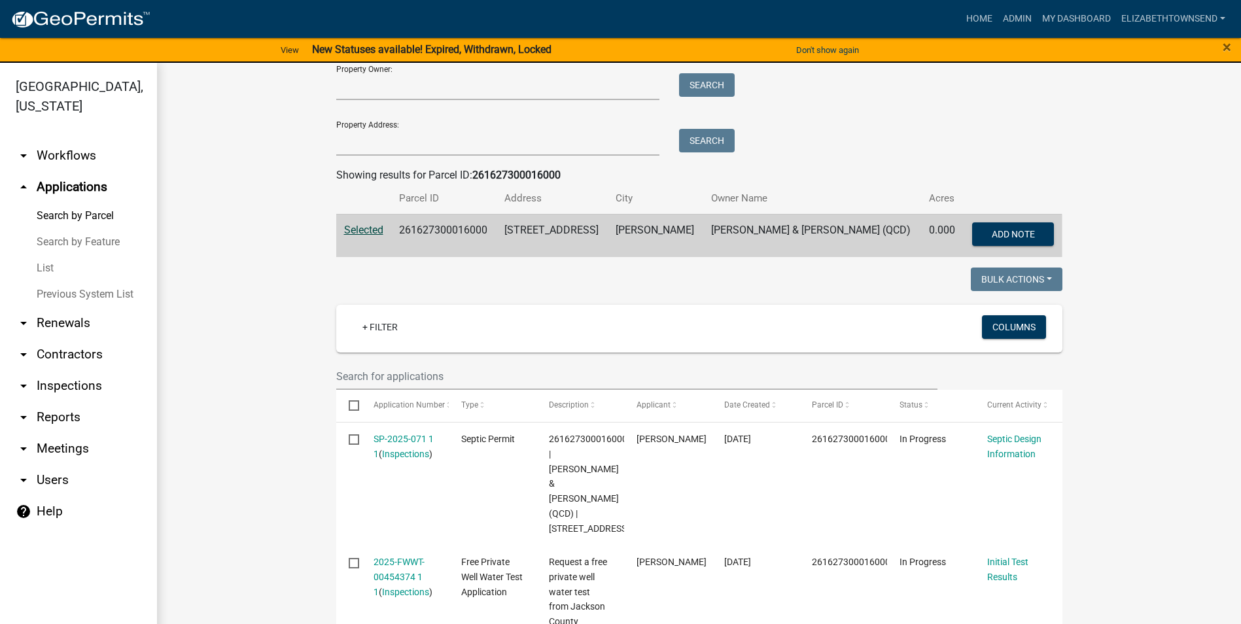
click at [364, 228] on span "Selected" at bounding box center [363, 230] width 39 height 12
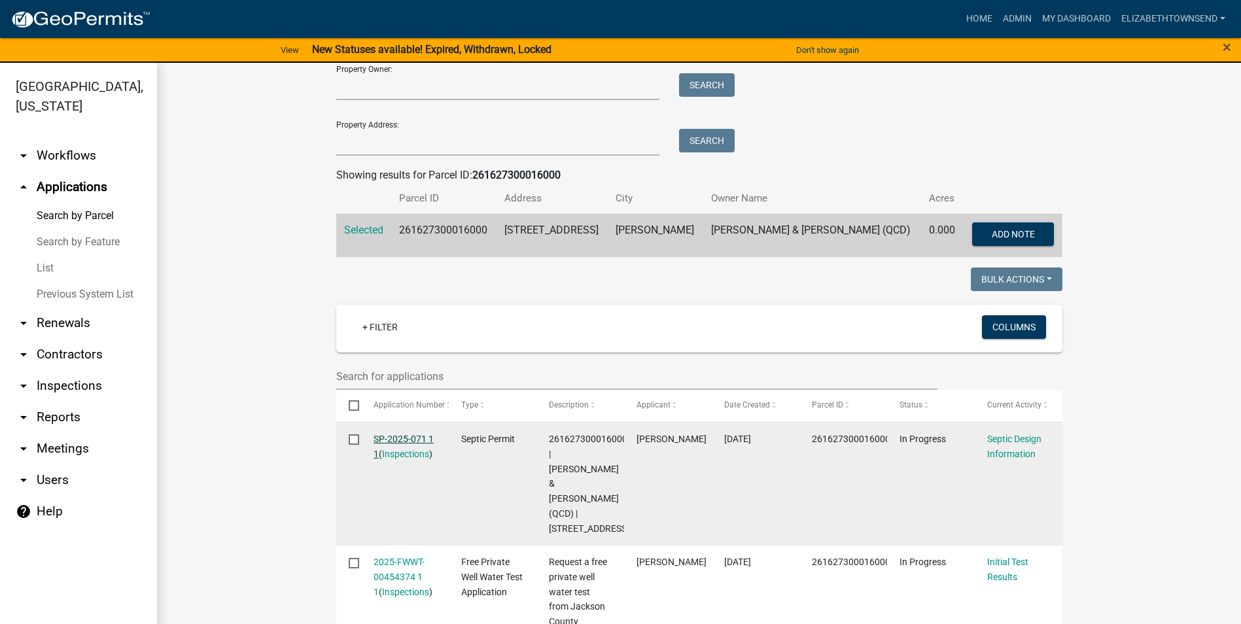
click at [408, 440] on link "SP-2025-071 1 1" at bounding box center [404, 447] width 60 height 26
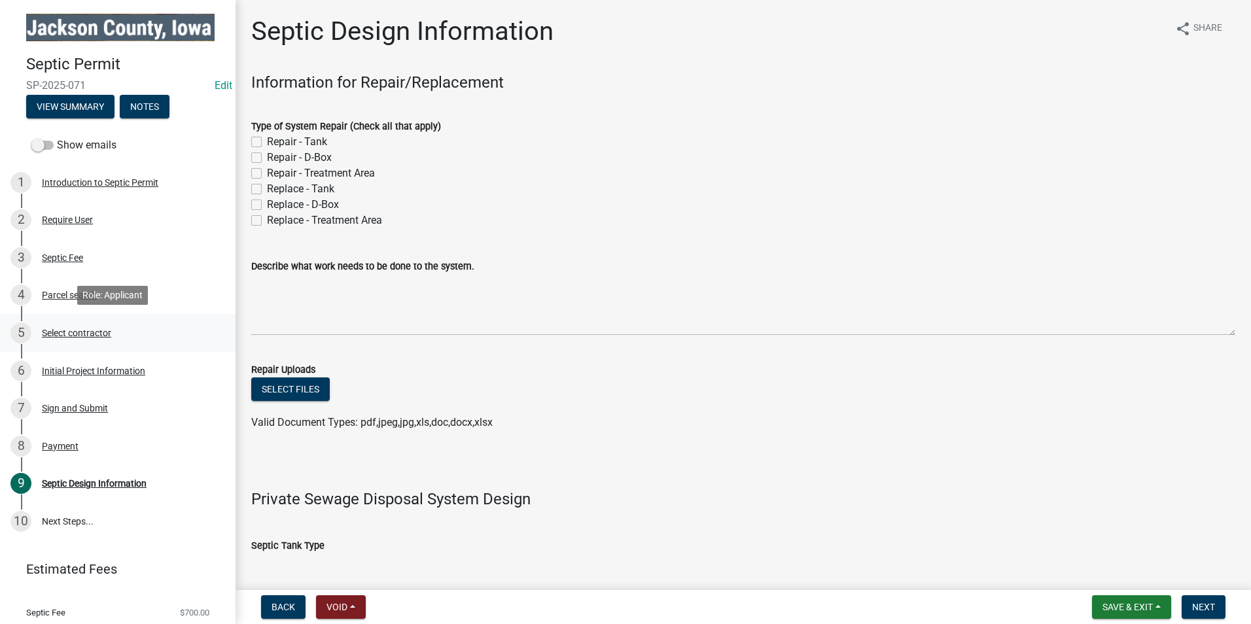
click at [77, 334] on div "Select contractor" at bounding box center [76, 332] width 69 height 9
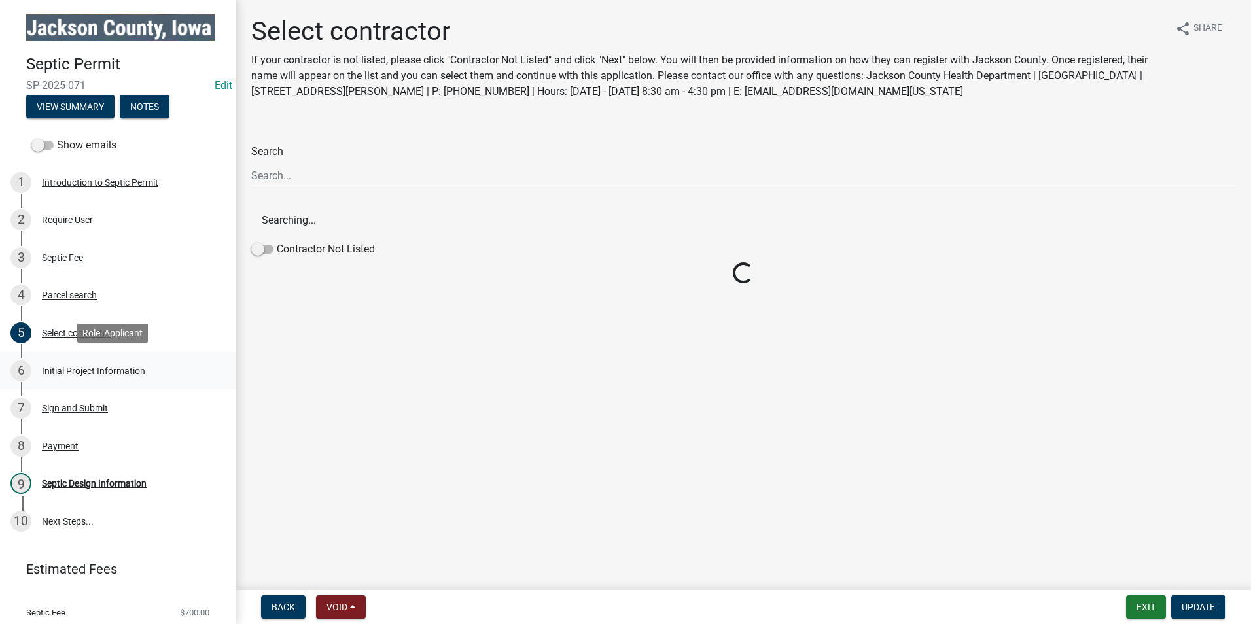
click at [80, 372] on div "Initial Project Information" at bounding box center [93, 370] width 103 height 9
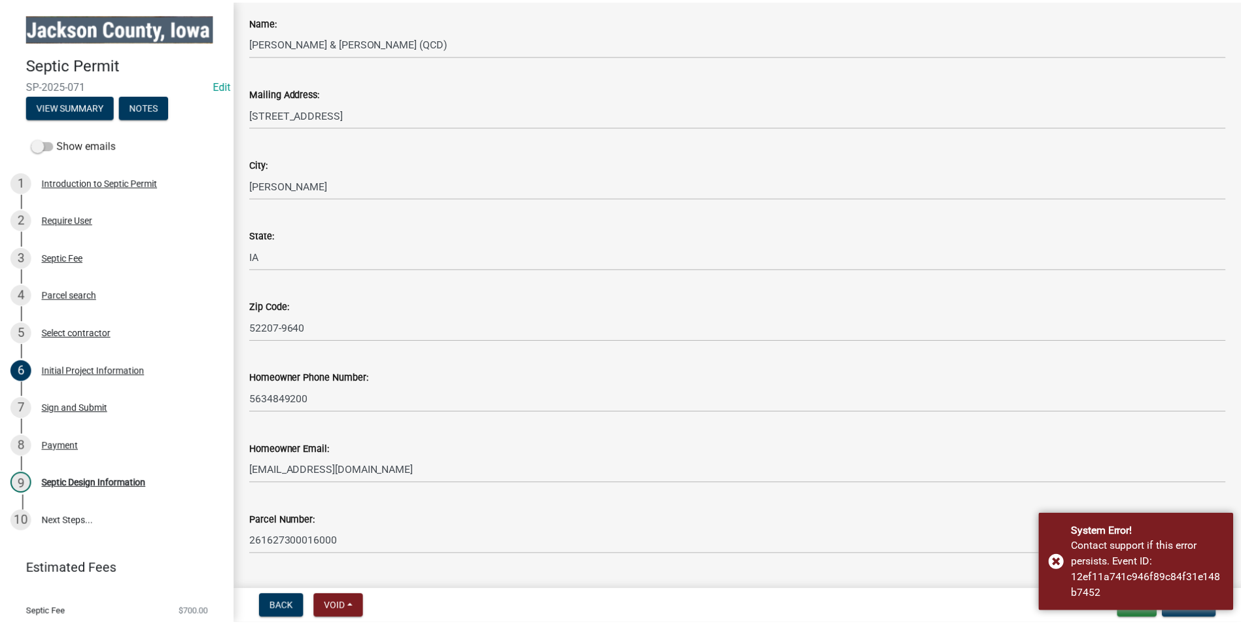
scroll to position [262, 0]
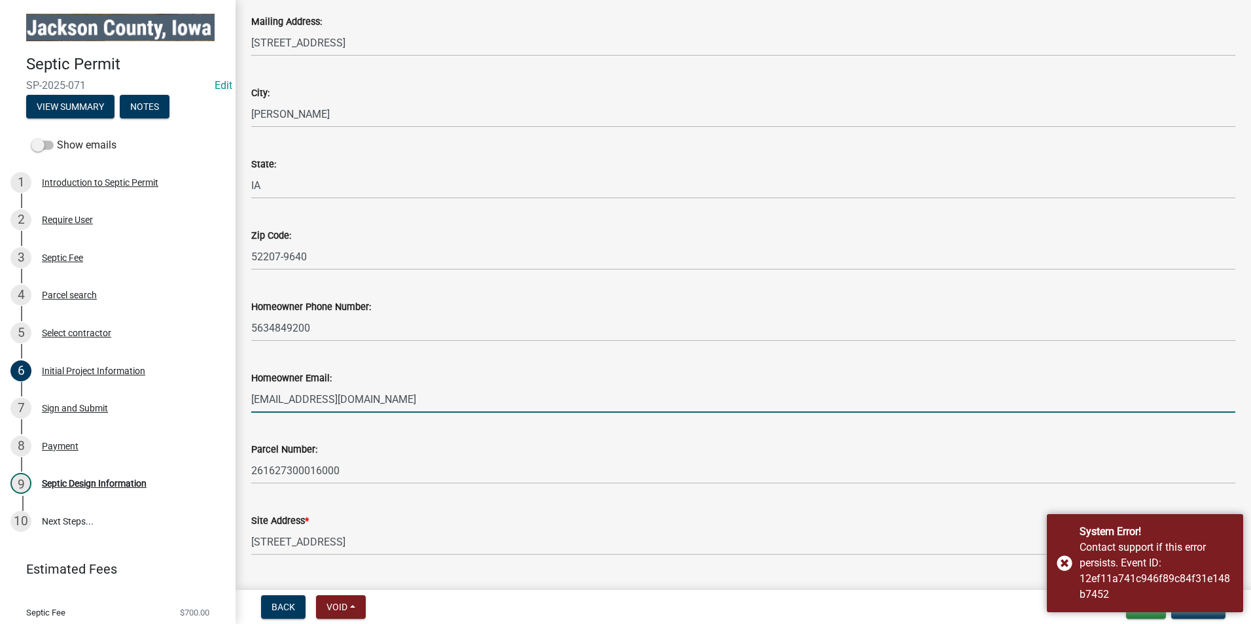
drag, startPoint x: 394, startPoint y: 404, endPoint x: 248, endPoint y: 401, distance: 145.9
click at [239, 406] on div "Initial Project Information share Share Only property owners are allowed to app…" at bounding box center [742, 543] width 1015 height 1578
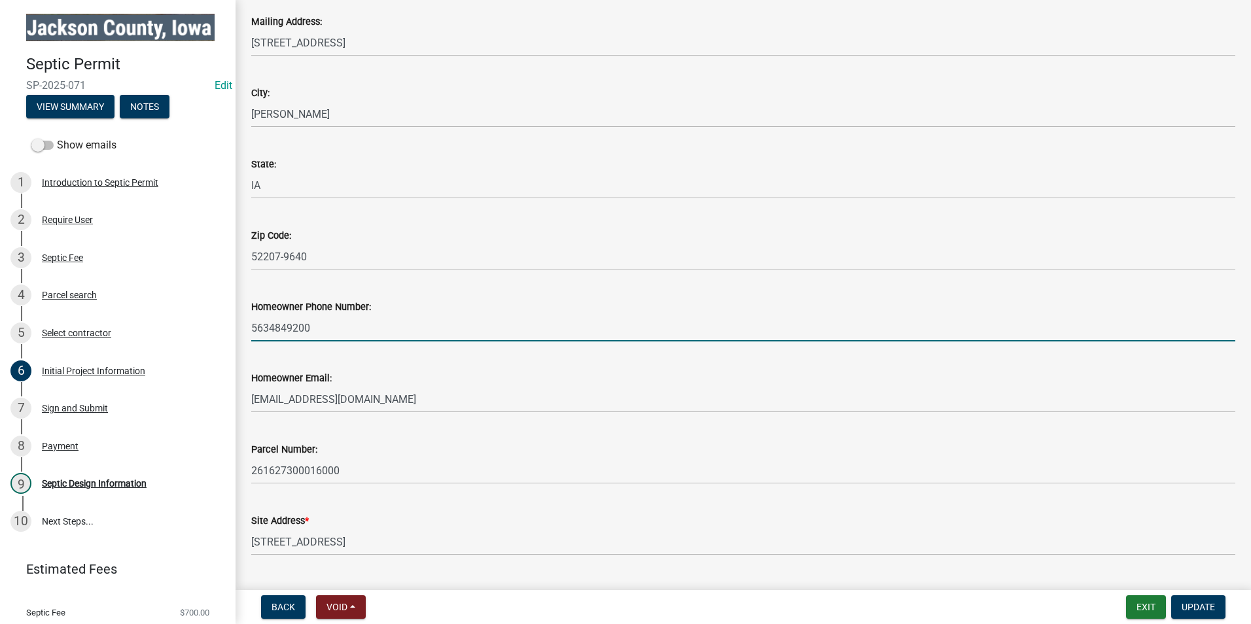
drag, startPoint x: 308, startPoint y: 331, endPoint x: 257, endPoint y: 320, distance: 52.2
click at [246, 324] on div "Homeowner Phone Number: [PHONE_NUMBER]" at bounding box center [742, 311] width 1003 height 61
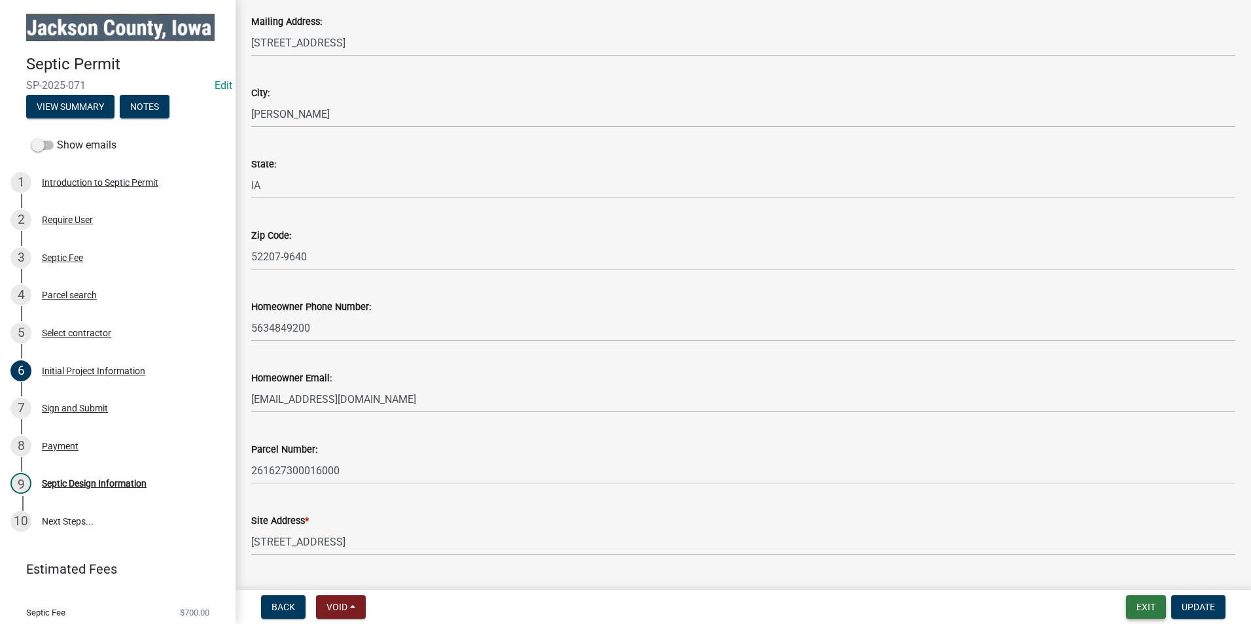
click at [1150, 604] on button "Exit" at bounding box center [1146, 607] width 40 height 24
